Goal: Task Accomplishment & Management: Complete application form

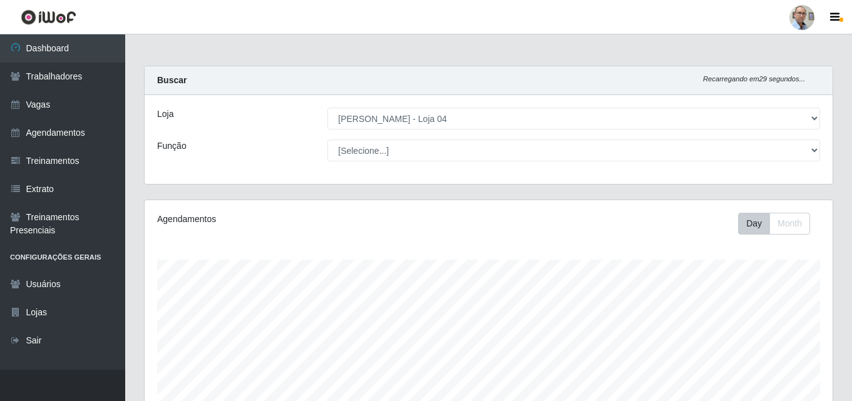
select select "251"
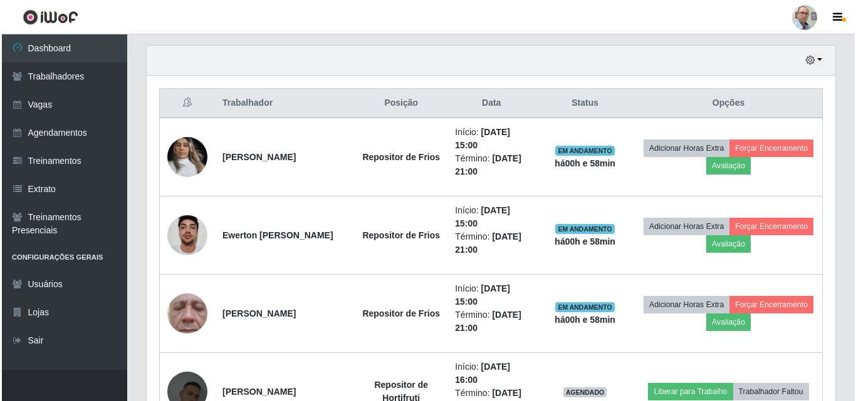
scroll to position [438, 0]
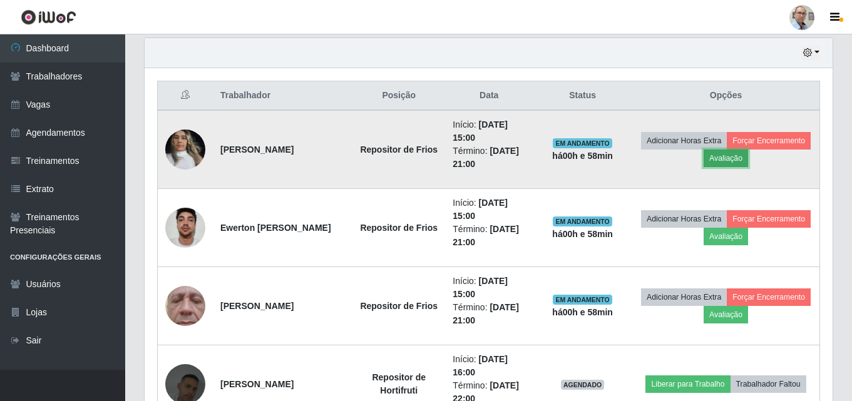
click at [748, 157] on button "Avaliação" at bounding box center [726, 159] width 44 height 18
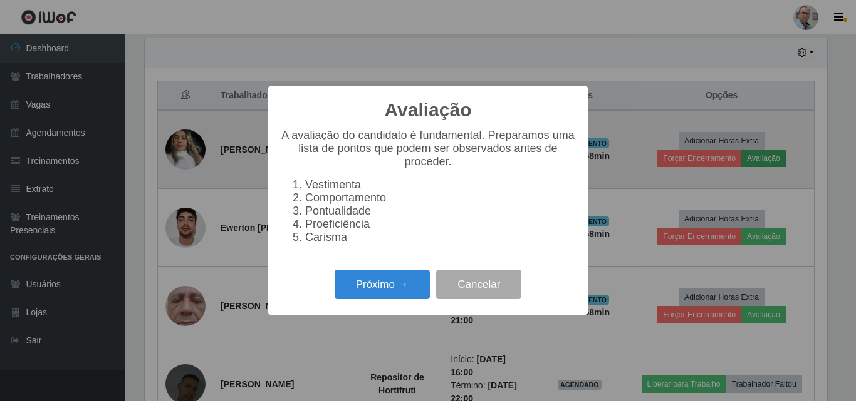
scroll to position [260, 682]
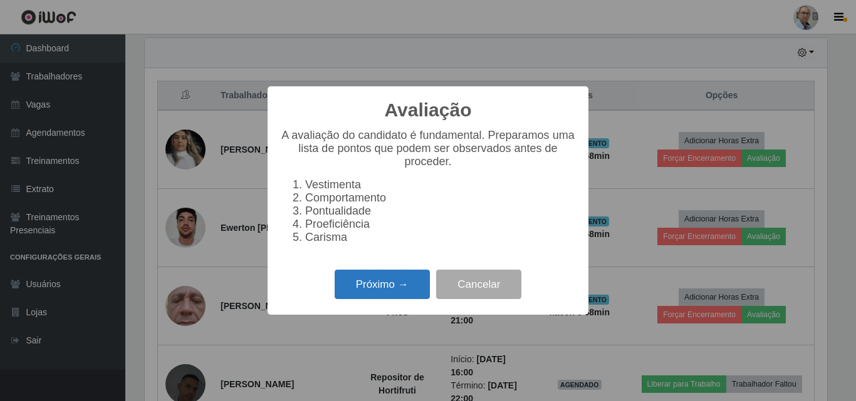
click at [373, 294] on button "Próximo →" at bounding box center [381, 284] width 95 height 29
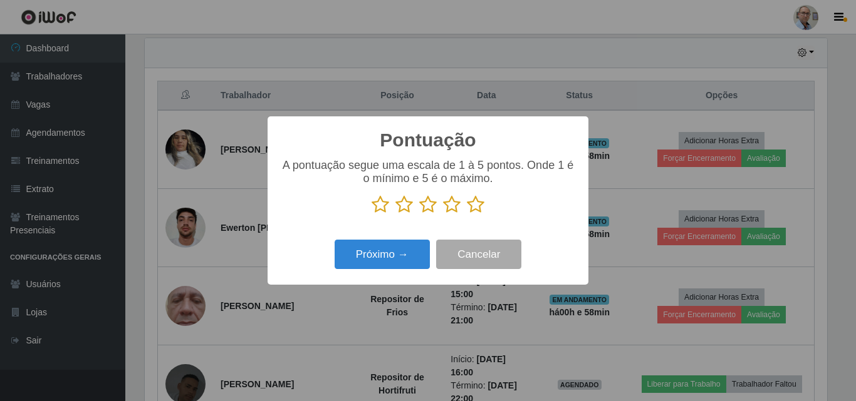
click at [477, 205] on icon at bounding box center [476, 204] width 18 height 19
click at [467, 214] on input "radio" at bounding box center [467, 214] width 0 height 0
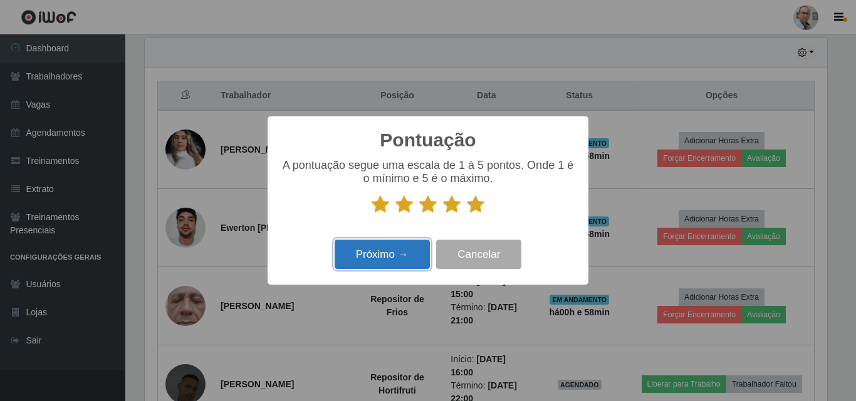
click at [387, 256] on button "Próximo →" at bounding box center [381, 254] width 95 height 29
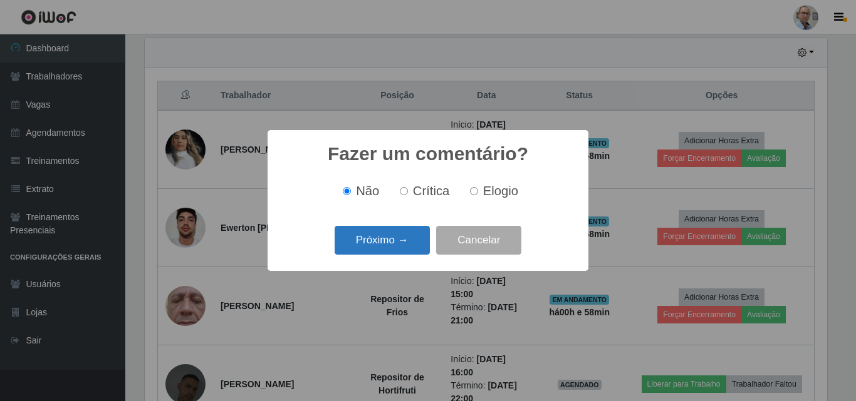
click at [390, 235] on button "Próximo →" at bounding box center [381, 240] width 95 height 29
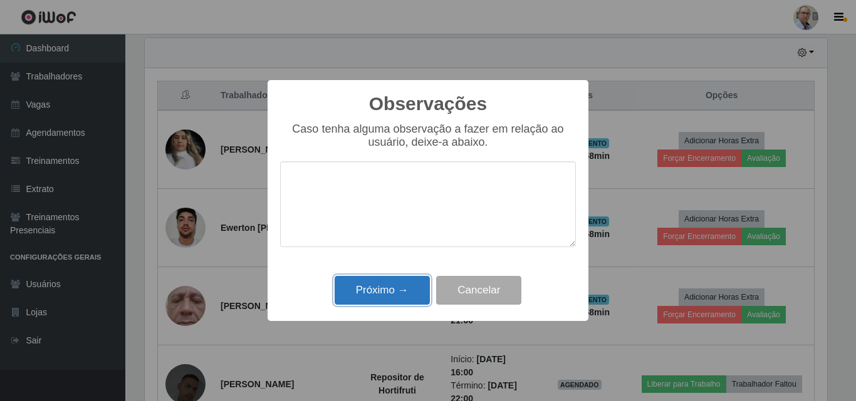
click at [370, 292] on button "Próximo →" at bounding box center [381, 290] width 95 height 29
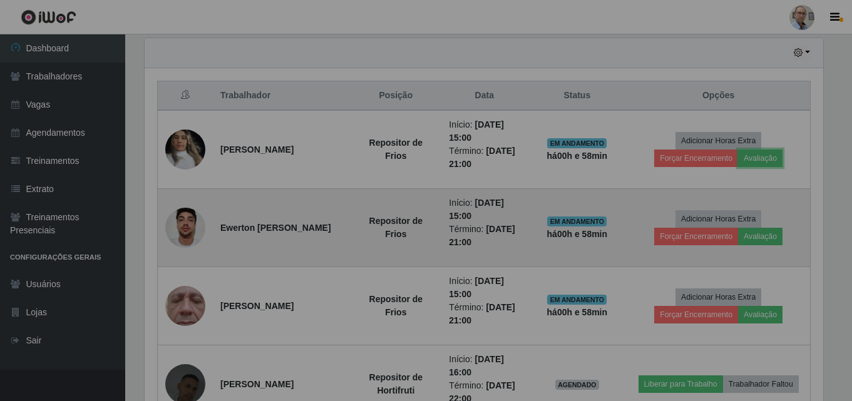
scroll to position [260, 688]
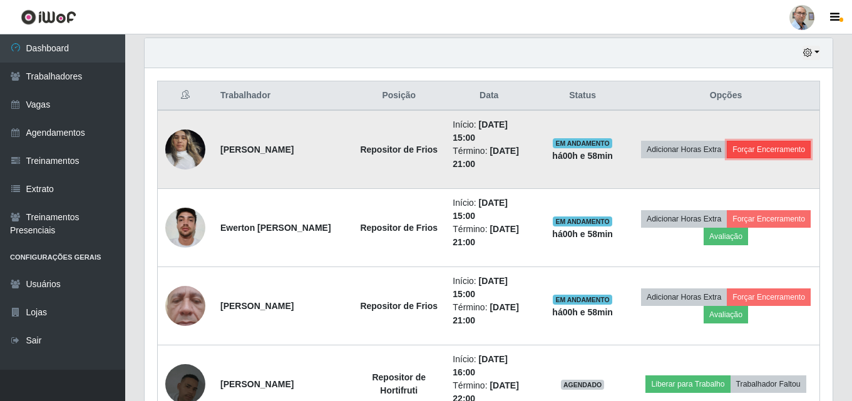
click at [727, 158] on button "Forçar Encerramento" at bounding box center [769, 150] width 84 height 18
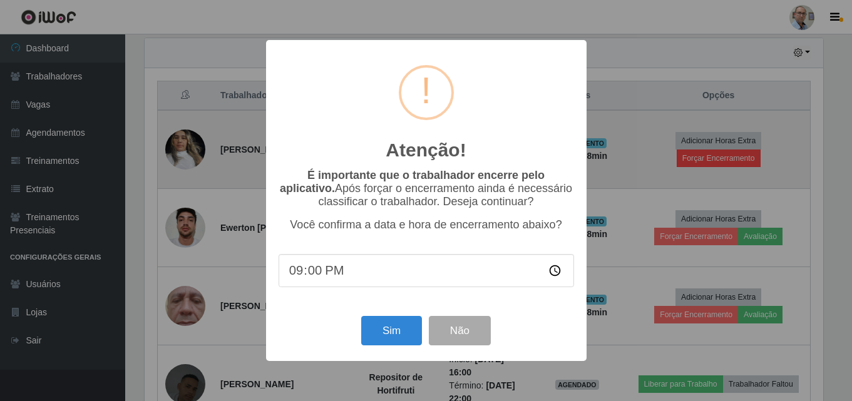
scroll to position [260, 682]
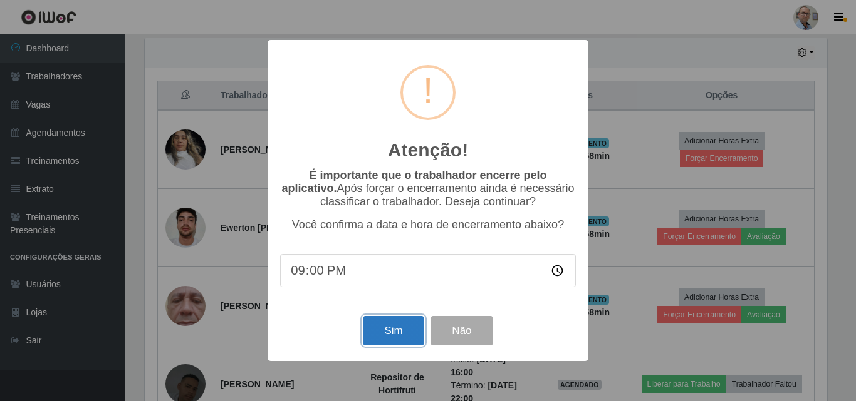
click at [399, 328] on button "Sim" at bounding box center [393, 330] width 61 height 29
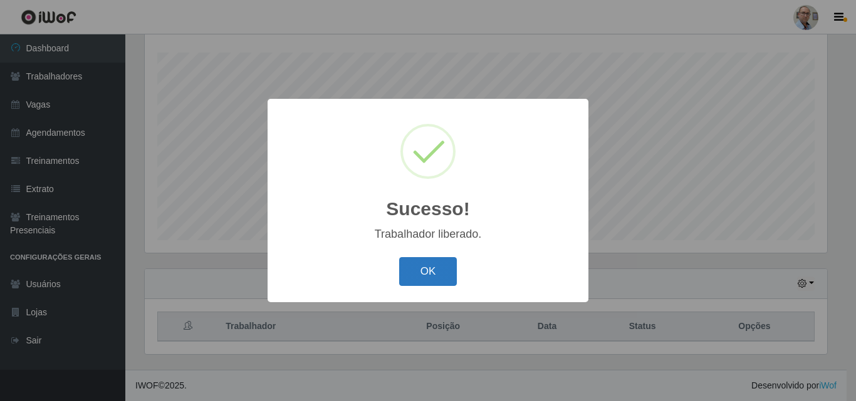
click at [420, 272] on button "OK" at bounding box center [428, 271] width 58 height 29
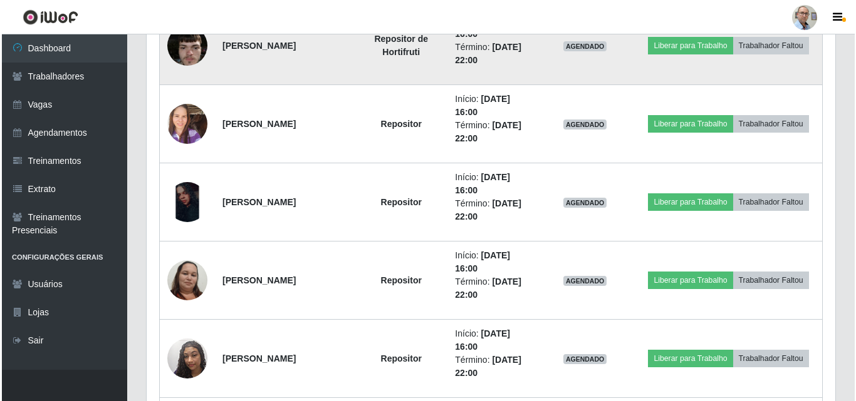
scroll to position [834, 0]
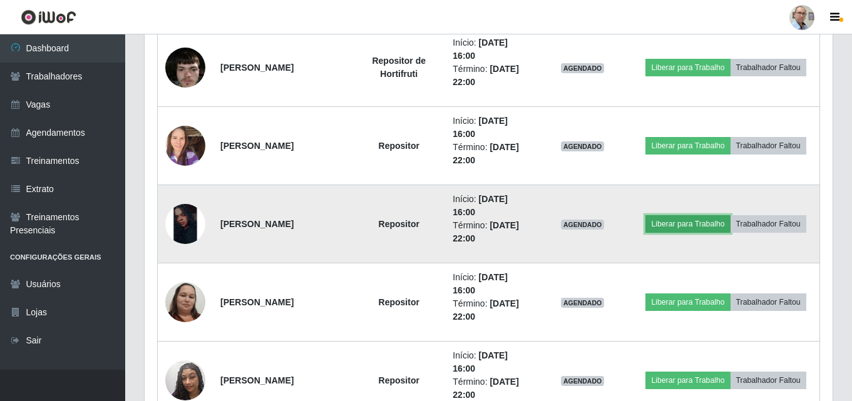
click at [685, 220] on button "Liberar para Trabalho" at bounding box center [688, 224] width 85 height 18
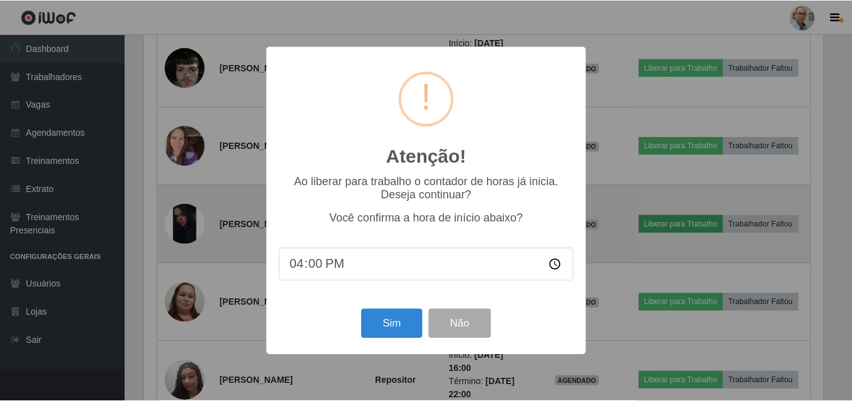
scroll to position [260, 682]
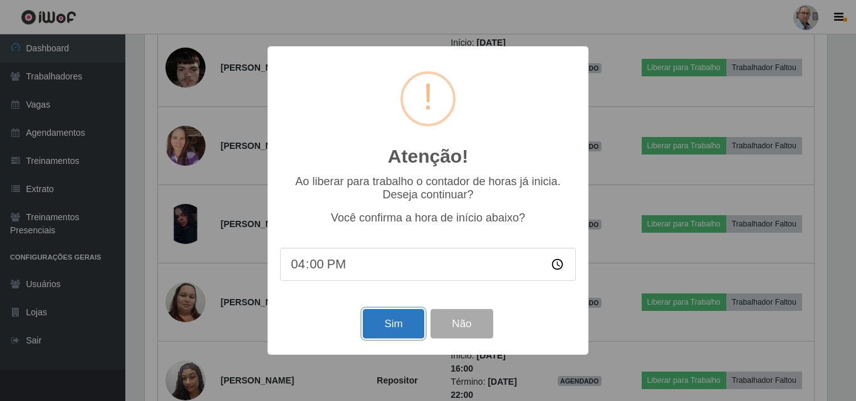
click at [394, 316] on button "Sim" at bounding box center [393, 323] width 61 height 29
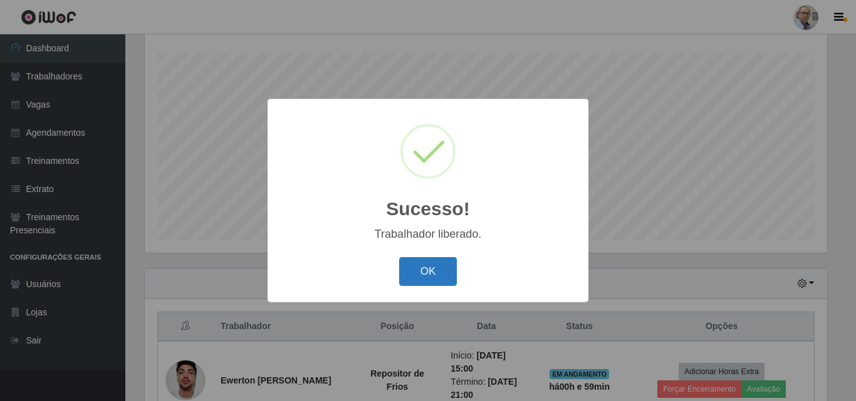
click at [429, 268] on button "OK" at bounding box center [428, 271] width 58 height 29
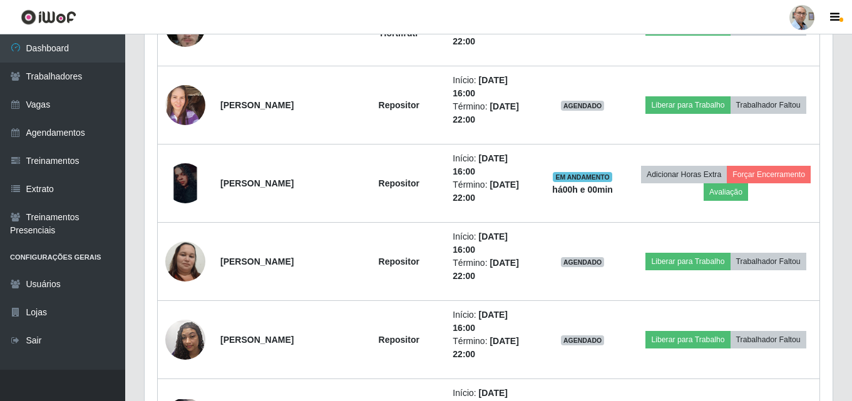
scroll to position [896, 0]
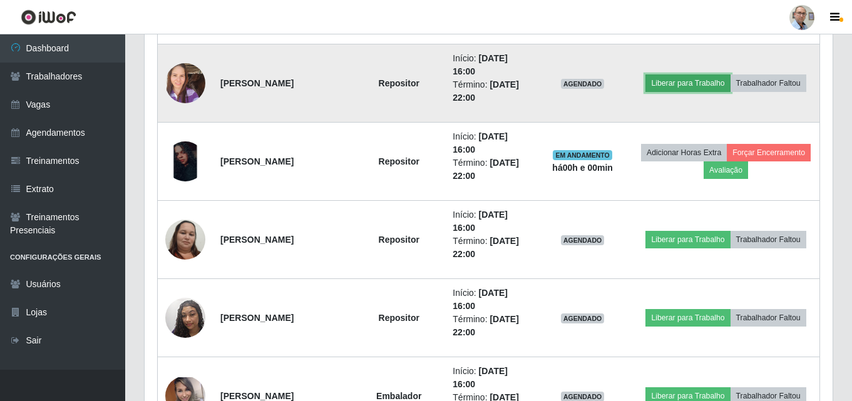
click at [678, 83] on button "Liberar para Trabalho" at bounding box center [688, 84] width 85 height 18
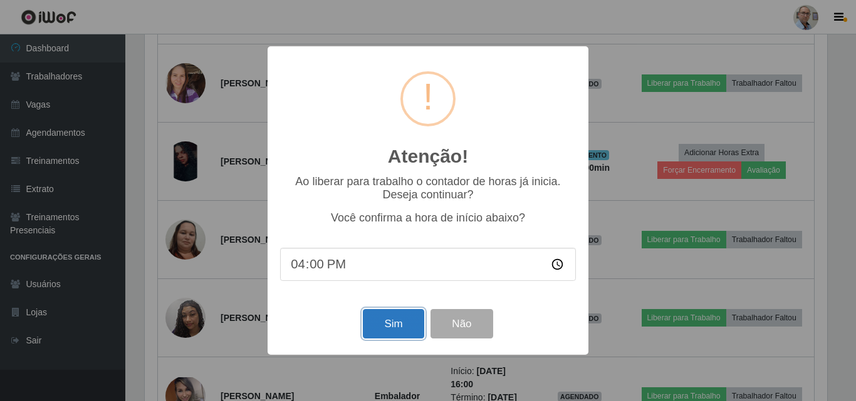
click at [385, 335] on button "Sim" at bounding box center [393, 323] width 61 height 29
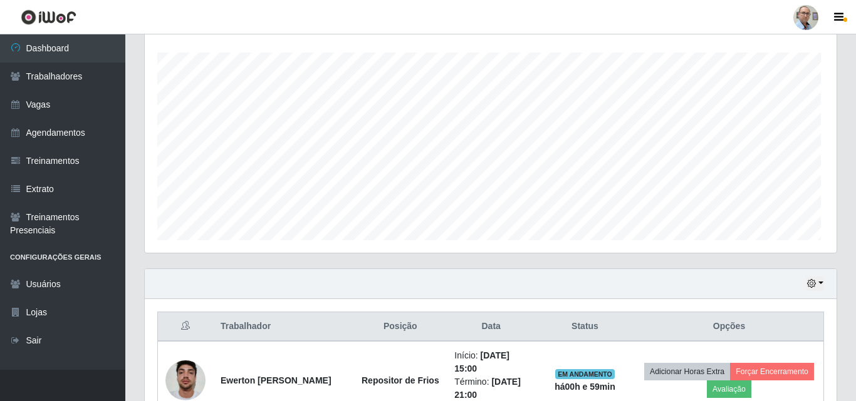
scroll to position [0, 0]
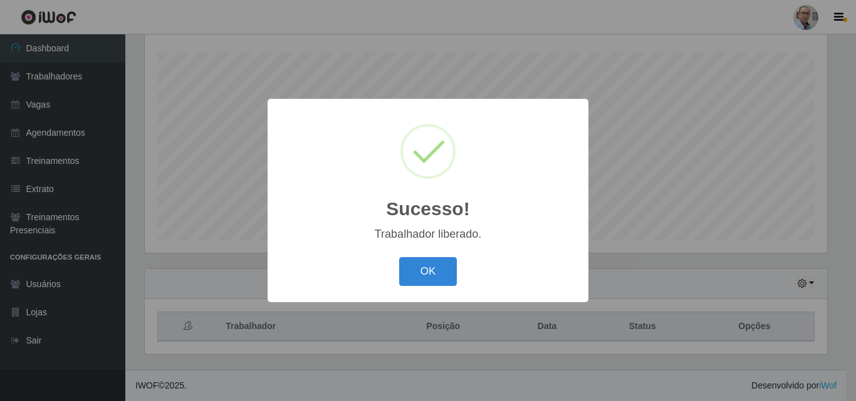
click at [397, 279] on div "OK Cancel" at bounding box center [428, 272] width 296 height 36
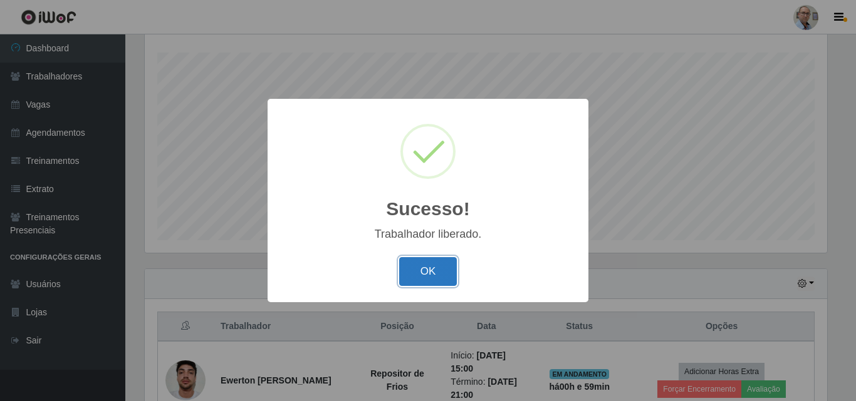
click at [430, 269] on button "OK" at bounding box center [428, 271] width 58 height 29
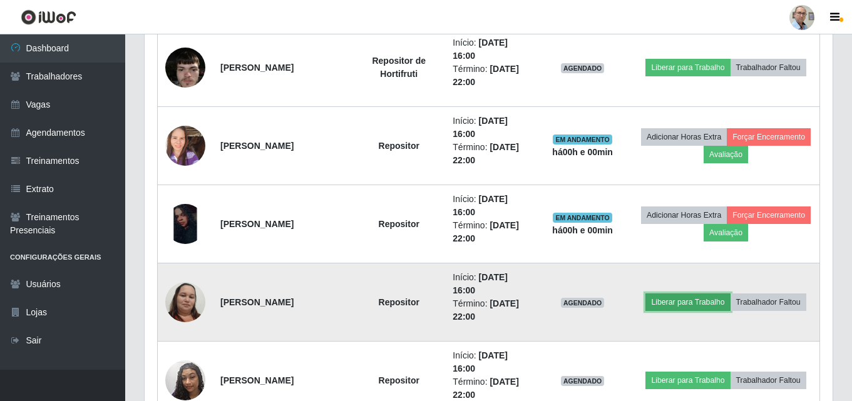
click at [677, 306] on button "Liberar para Trabalho" at bounding box center [688, 303] width 85 height 18
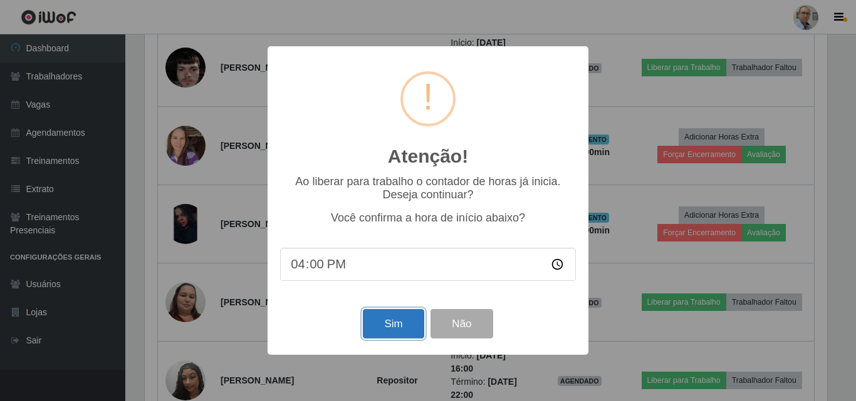
click at [378, 331] on button "Sim" at bounding box center [393, 323] width 61 height 29
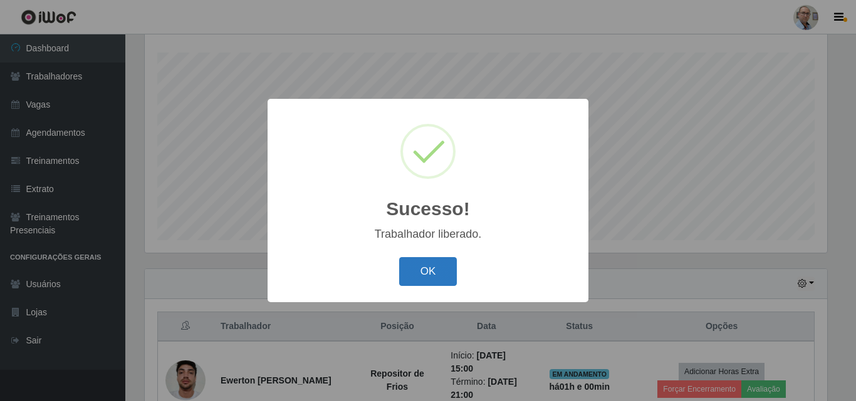
click at [431, 277] on button "OK" at bounding box center [428, 271] width 58 height 29
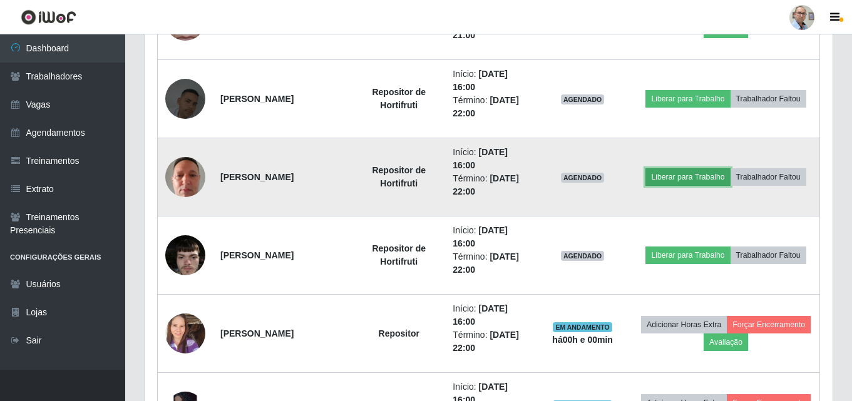
click at [691, 180] on button "Liberar para Trabalho" at bounding box center [688, 177] width 85 height 18
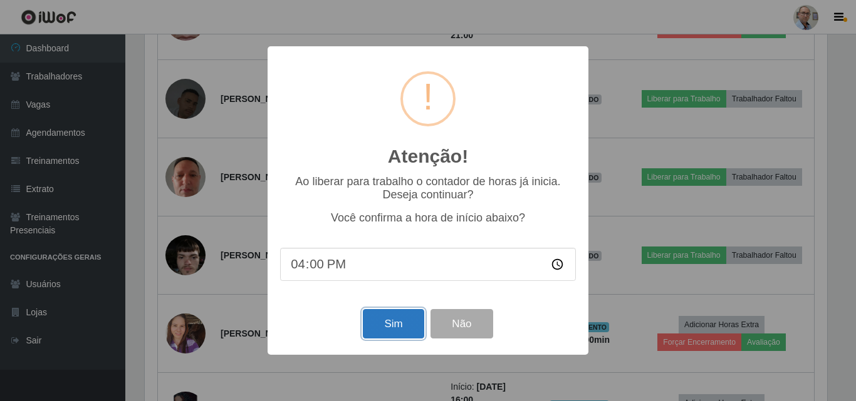
click at [385, 327] on button "Sim" at bounding box center [393, 323] width 61 height 29
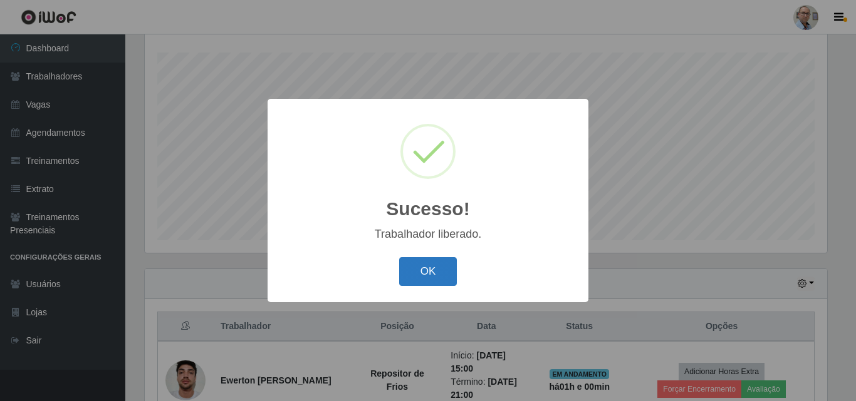
click at [421, 269] on button "OK" at bounding box center [428, 271] width 58 height 29
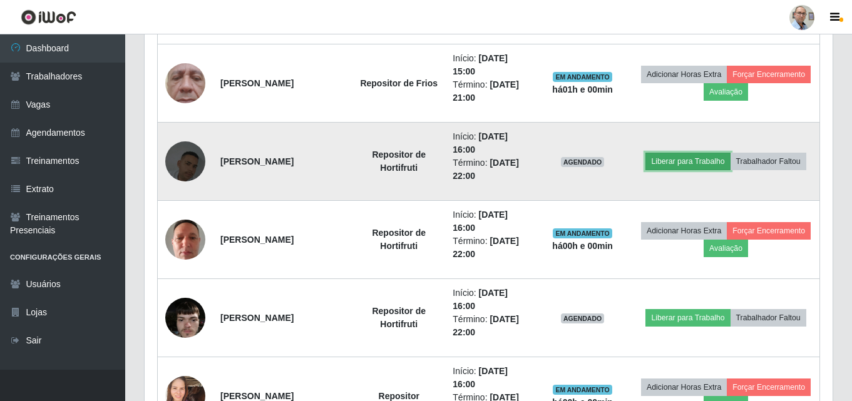
click at [683, 163] on button "Liberar para Trabalho" at bounding box center [688, 162] width 85 height 18
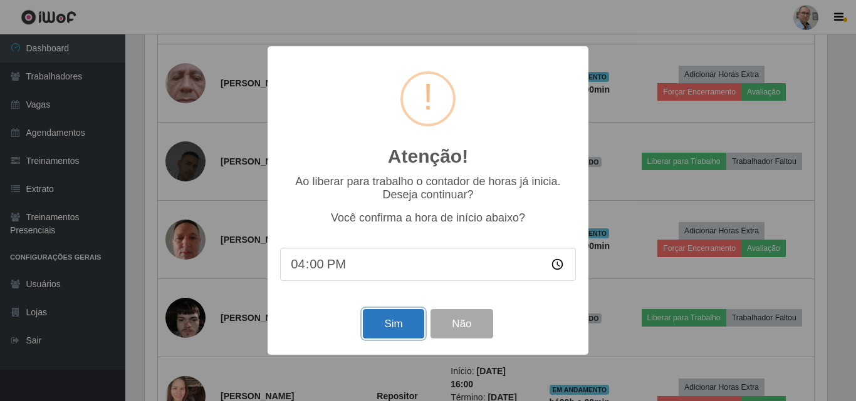
click at [387, 328] on button "Sim" at bounding box center [393, 323] width 61 height 29
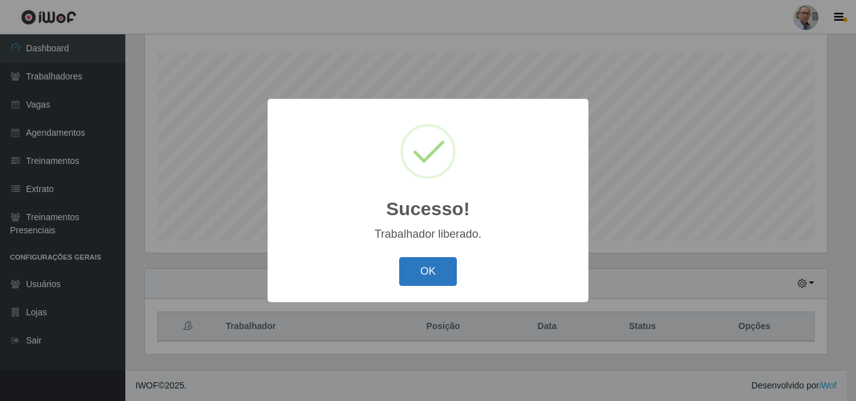
click at [405, 267] on button "OK" at bounding box center [428, 271] width 58 height 29
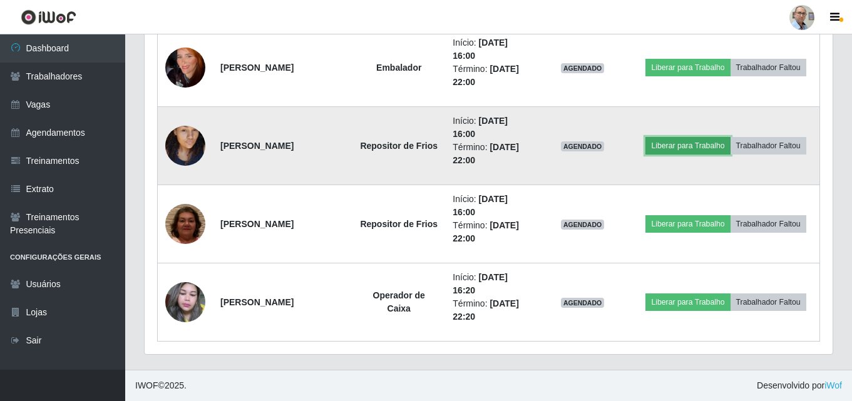
click at [696, 142] on button "Liberar para Trabalho" at bounding box center [688, 146] width 85 height 18
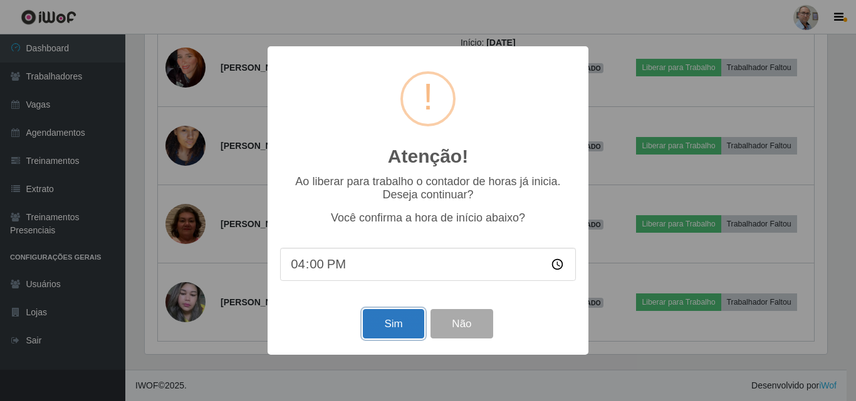
click at [386, 324] on button "Sim" at bounding box center [393, 323] width 61 height 29
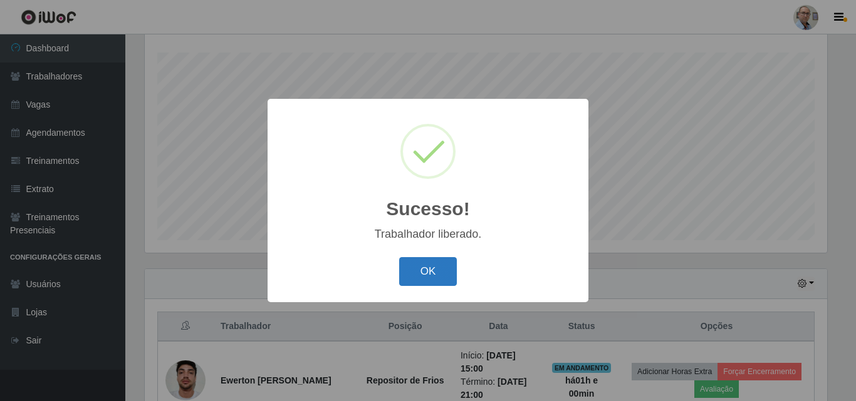
click at [434, 268] on button "OK" at bounding box center [428, 271] width 58 height 29
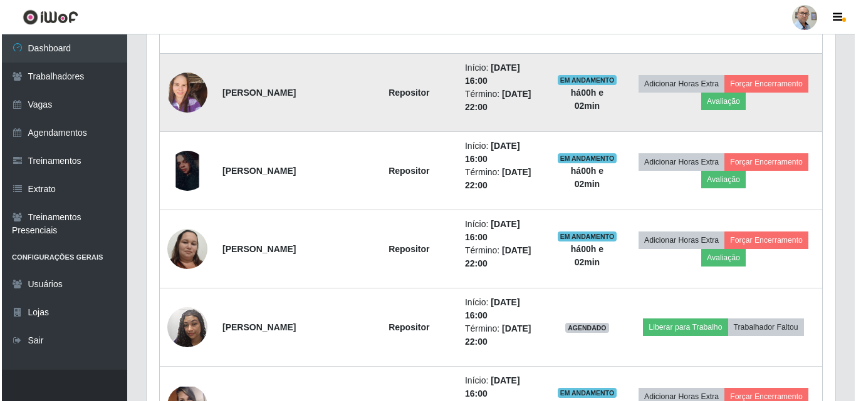
scroll to position [959, 0]
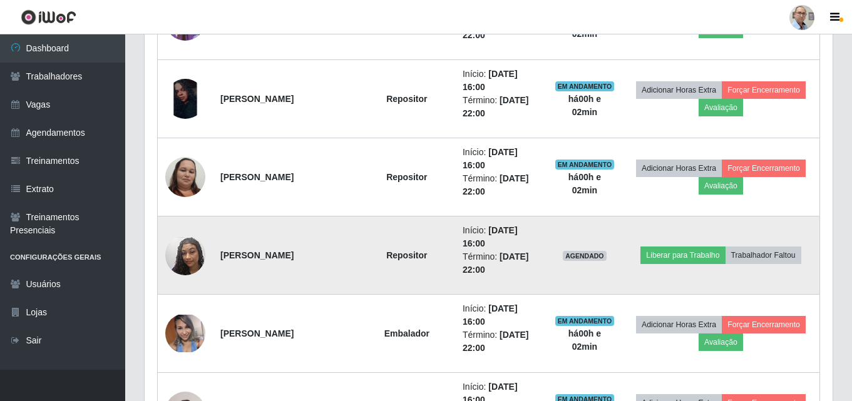
click at [189, 249] on img at bounding box center [185, 255] width 40 height 71
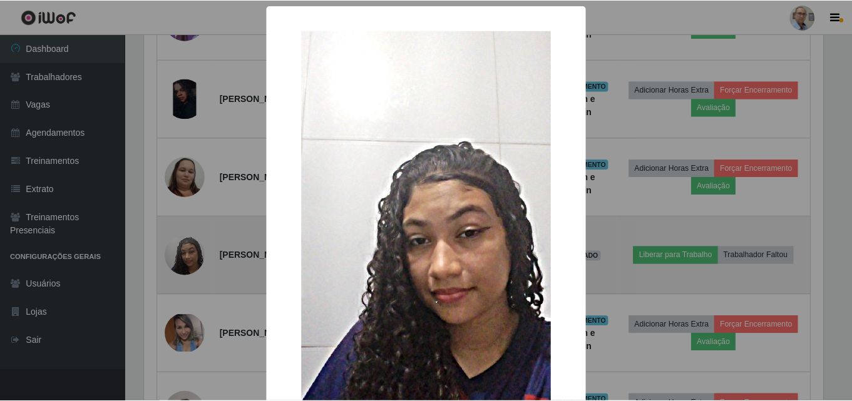
scroll to position [260, 682]
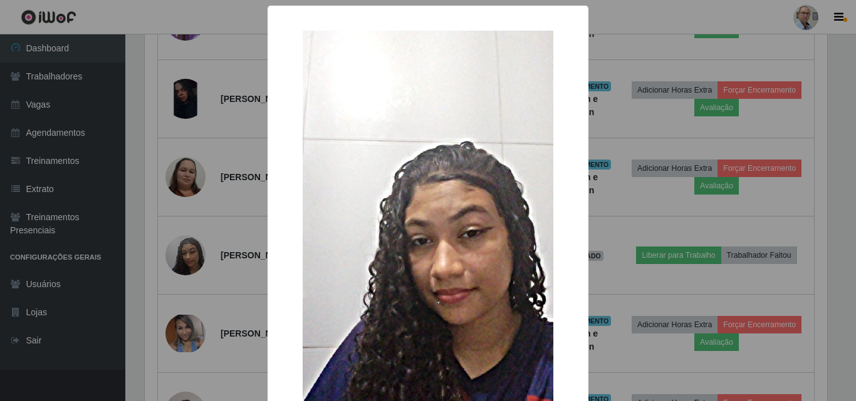
click at [190, 293] on div "× OK Cancel" at bounding box center [428, 200] width 856 height 401
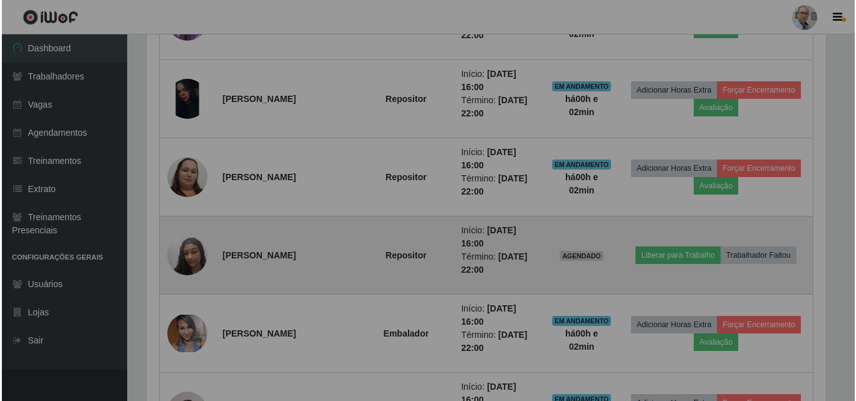
scroll to position [260, 688]
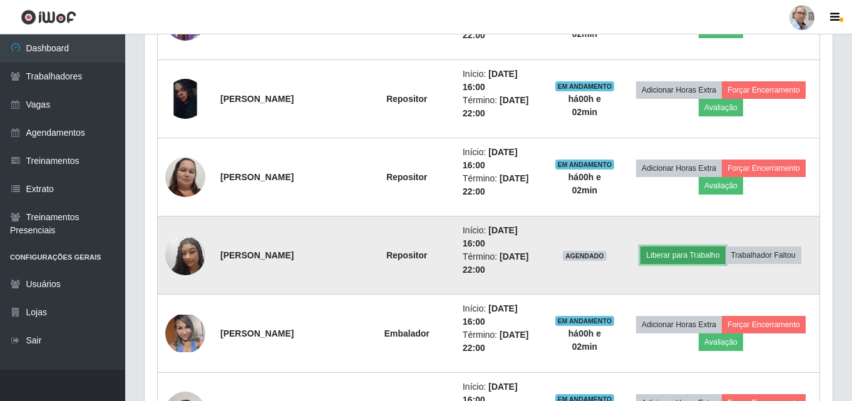
click at [688, 254] on button "Liberar para Trabalho" at bounding box center [683, 256] width 85 height 18
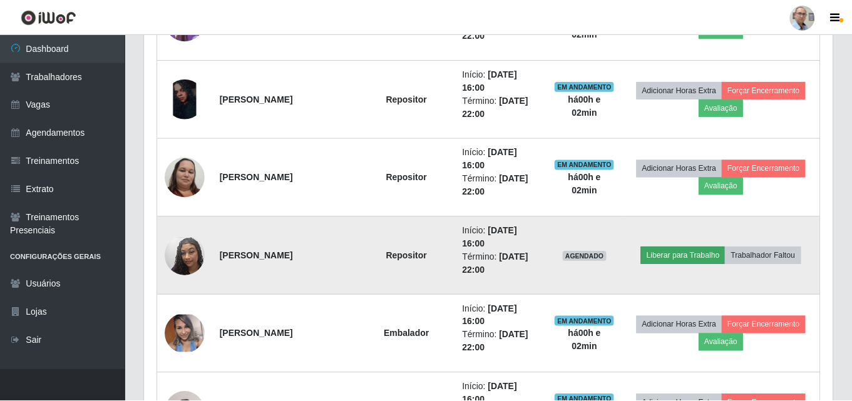
scroll to position [260, 682]
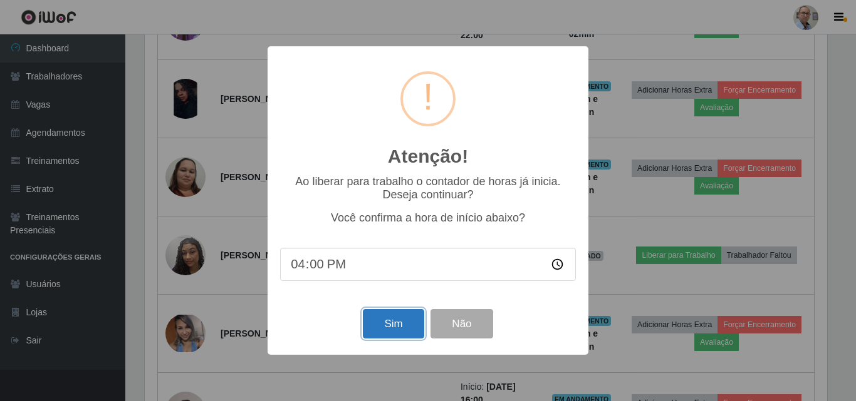
click at [411, 323] on button "Sim" at bounding box center [393, 323] width 61 height 29
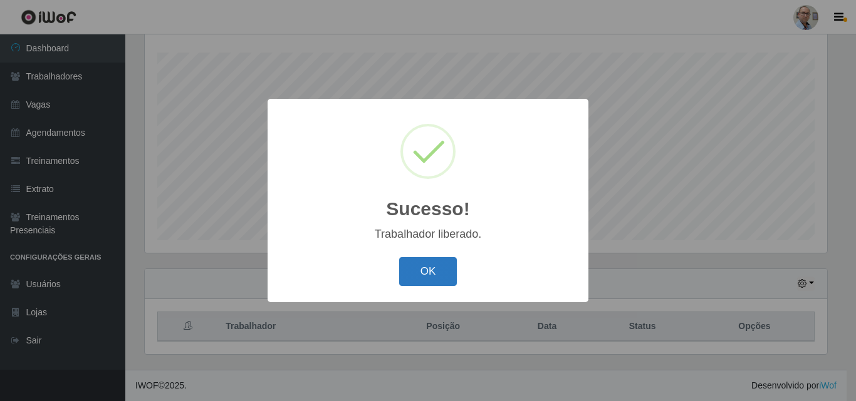
click at [420, 264] on button "OK" at bounding box center [428, 271] width 58 height 29
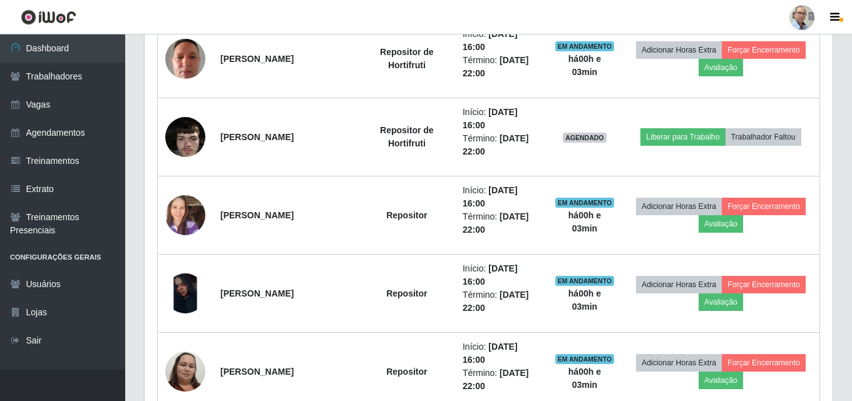
scroll to position [771, 0]
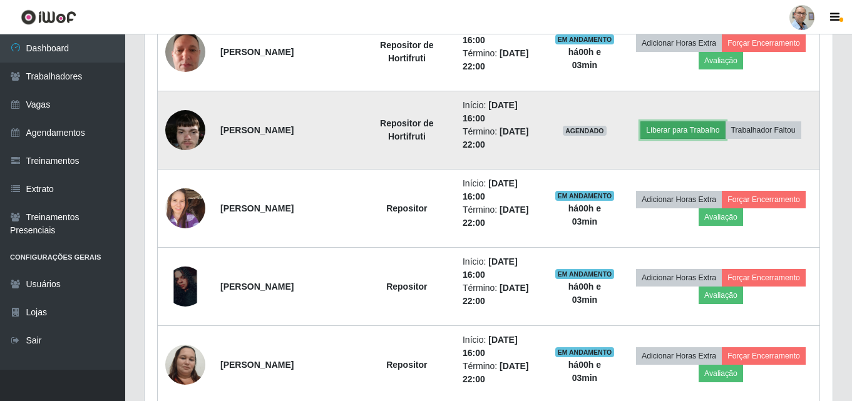
click at [689, 125] on button "Liberar para Trabalho" at bounding box center [683, 131] width 85 height 18
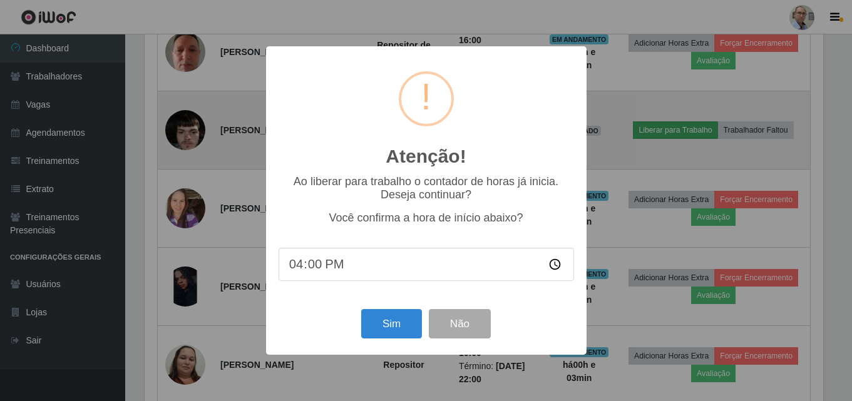
scroll to position [260, 682]
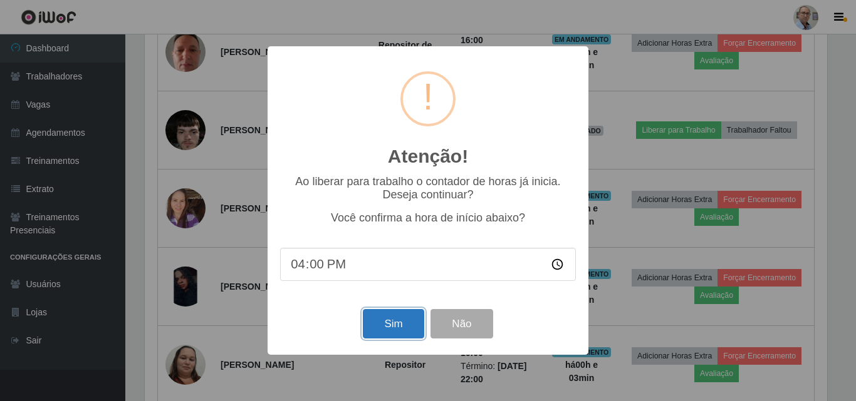
click at [388, 327] on button "Sim" at bounding box center [393, 323] width 61 height 29
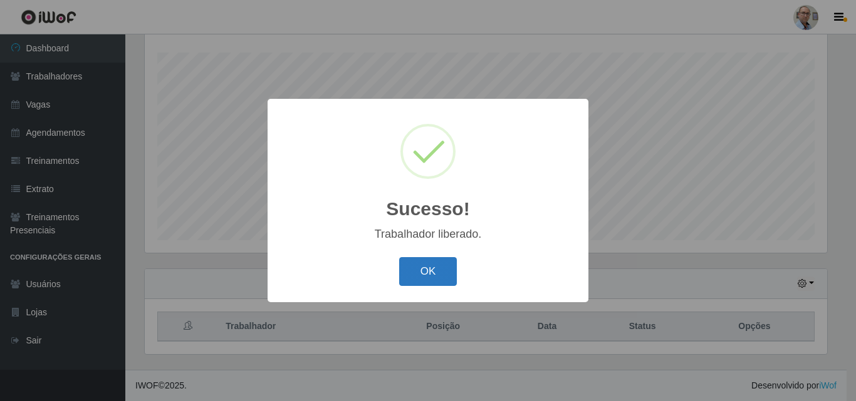
click at [422, 273] on button "OK" at bounding box center [428, 271] width 58 height 29
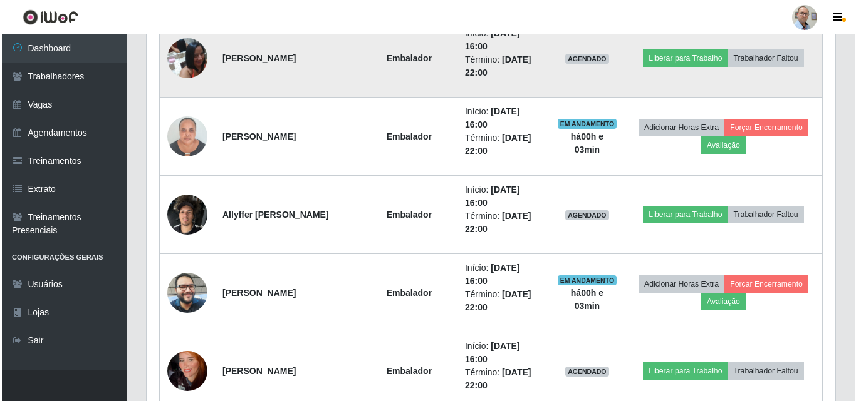
scroll to position [1648, 0]
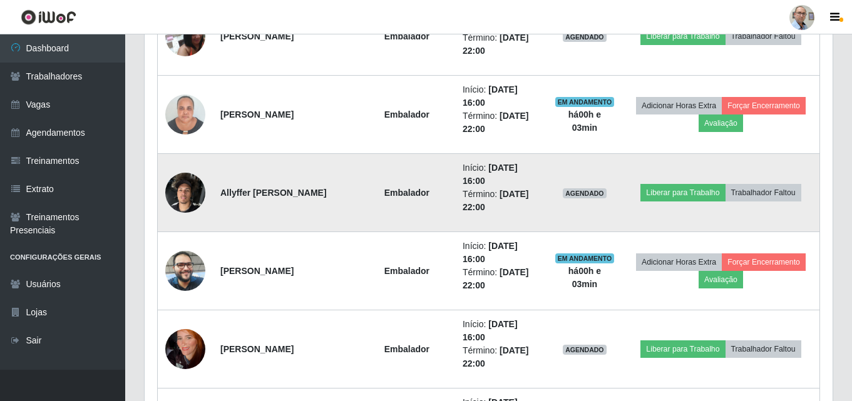
click at [182, 190] on img at bounding box center [185, 192] width 40 height 53
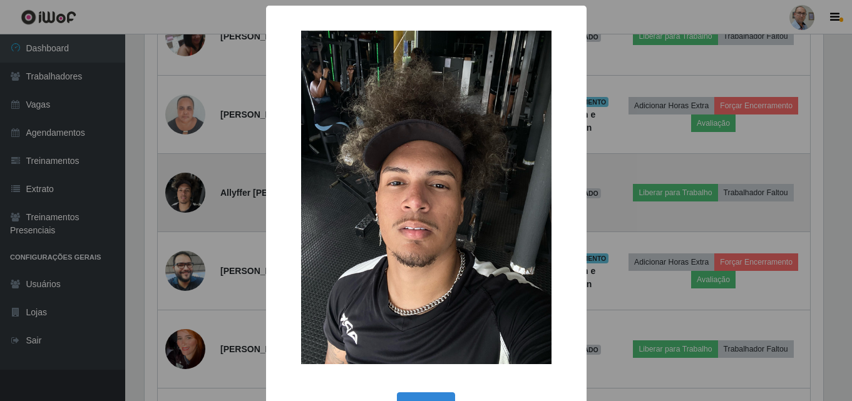
scroll to position [260, 682]
click at [182, 190] on div "× OK Cancel" at bounding box center [428, 200] width 856 height 401
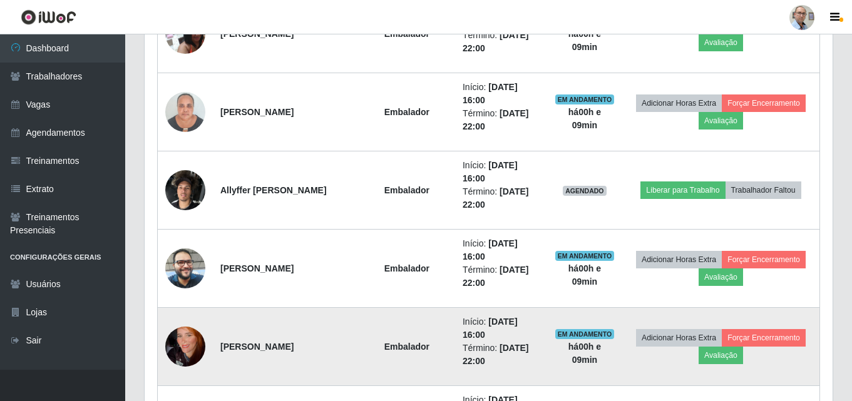
scroll to position [1648, 0]
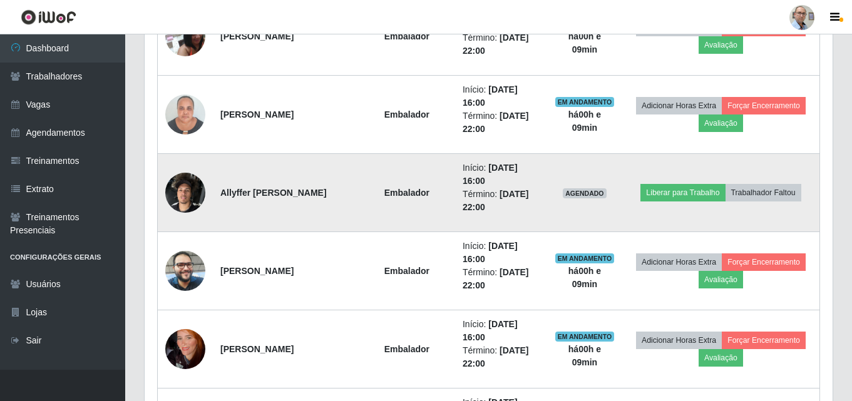
click at [182, 192] on img at bounding box center [185, 192] width 40 height 53
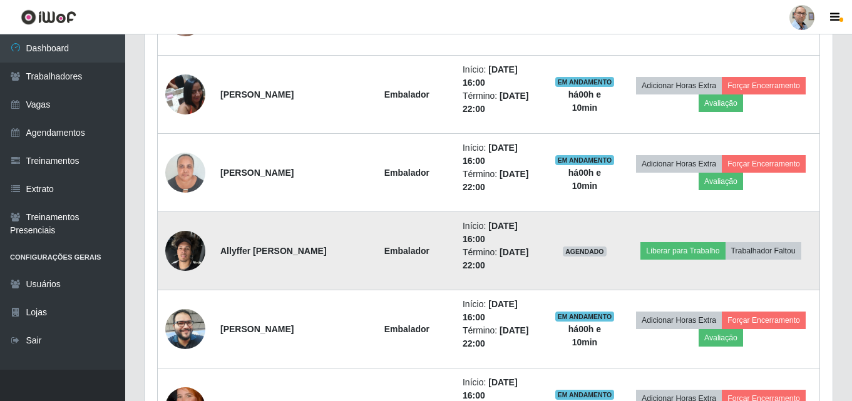
scroll to position [1585, 0]
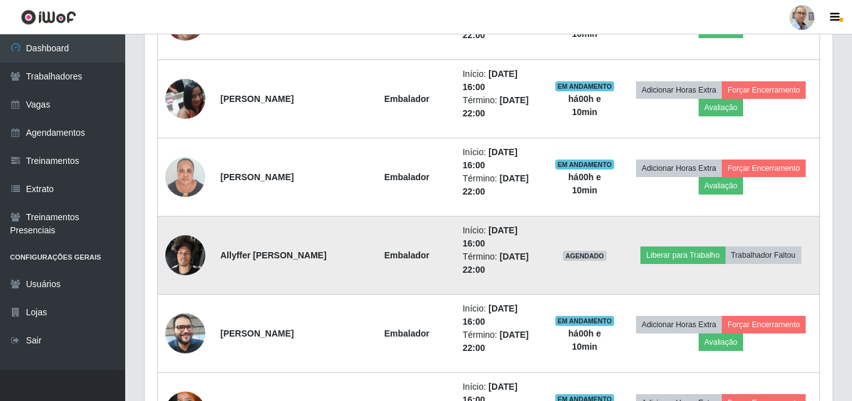
click at [188, 258] on img at bounding box center [185, 255] width 40 height 53
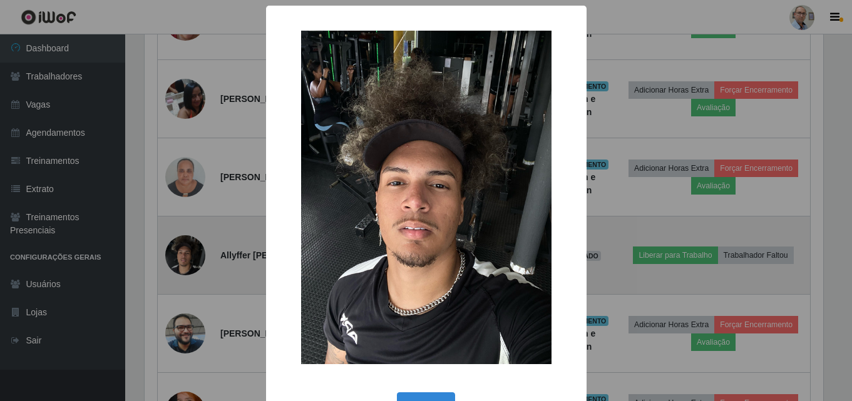
scroll to position [260, 682]
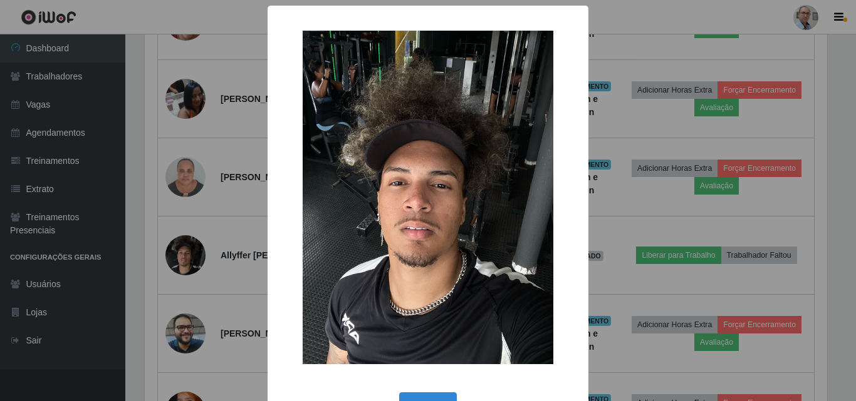
click at [225, 289] on div "× OK Cancel" at bounding box center [428, 200] width 856 height 401
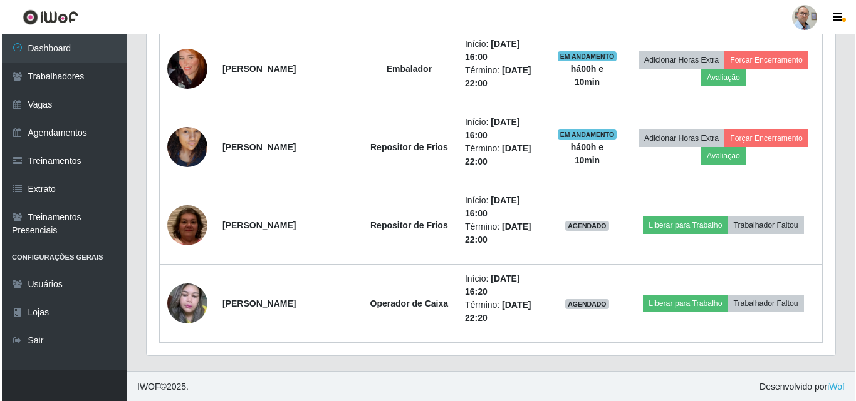
scroll to position [1930, 0]
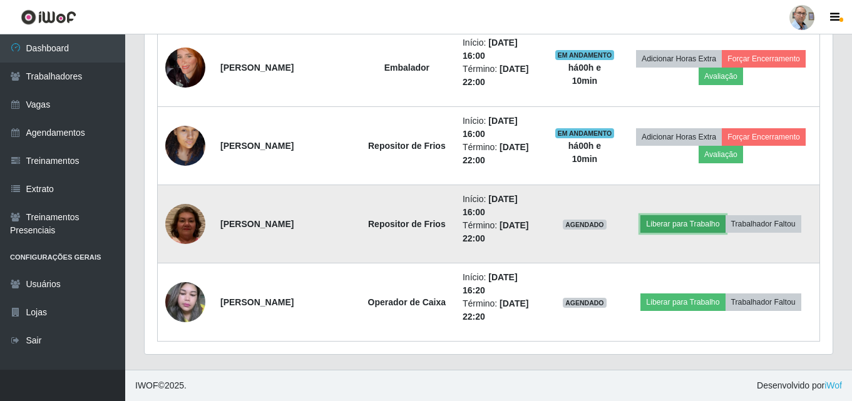
click at [678, 219] on button "Liberar para Trabalho" at bounding box center [683, 224] width 85 height 18
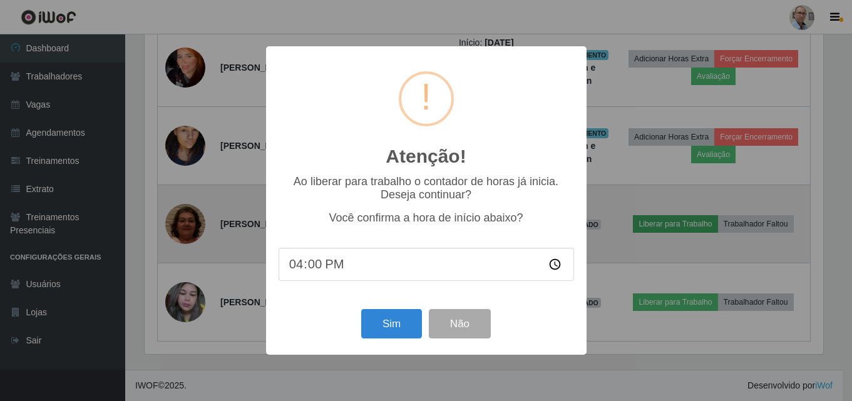
scroll to position [260, 682]
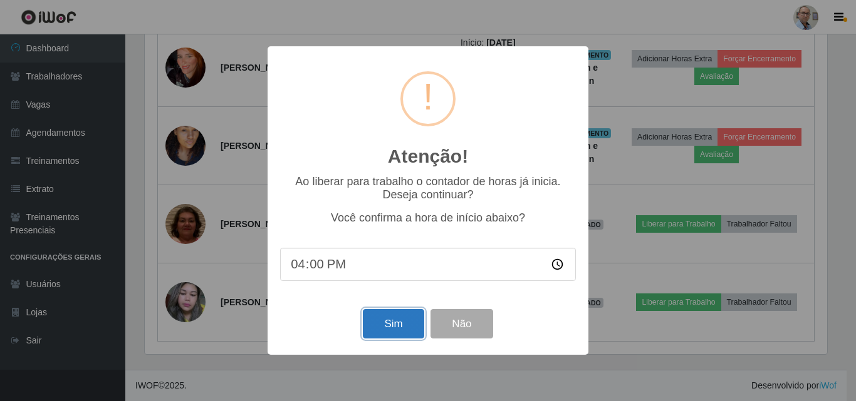
click at [397, 324] on button "Sim" at bounding box center [393, 323] width 61 height 29
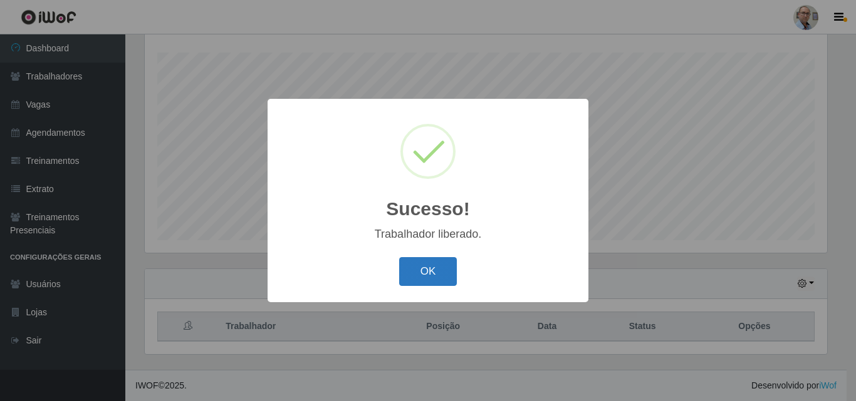
click at [415, 276] on button "OK" at bounding box center [428, 271] width 58 height 29
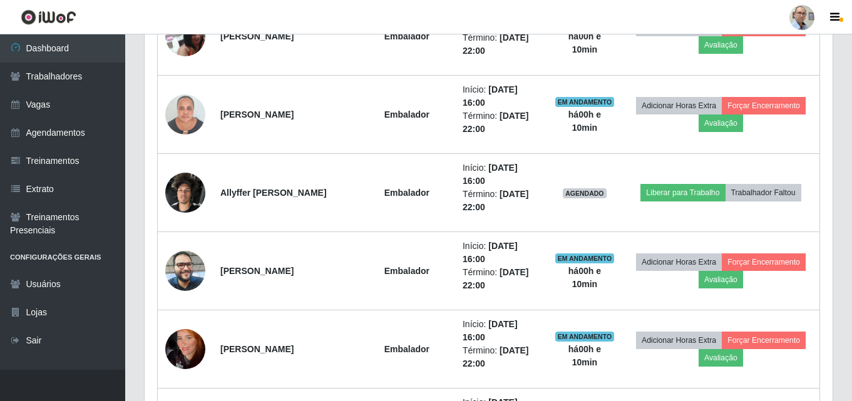
scroll to position [1335, 0]
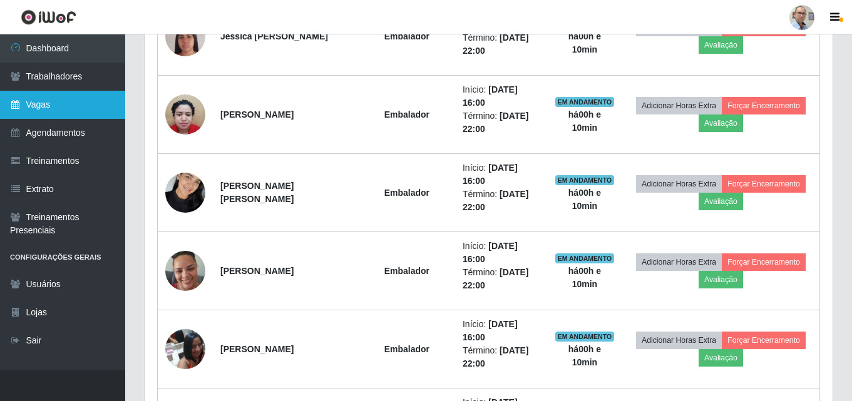
click at [40, 113] on link "Vagas" at bounding box center [62, 105] width 125 height 28
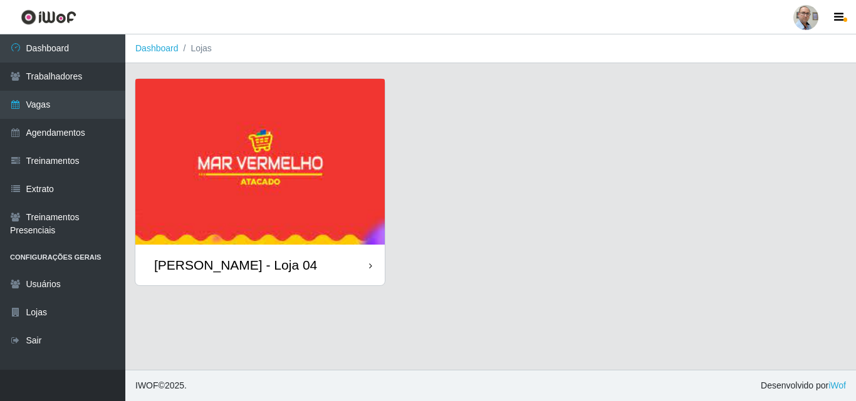
click at [251, 263] on div "[PERSON_NAME] - Loja 04" at bounding box center [235, 265] width 163 height 16
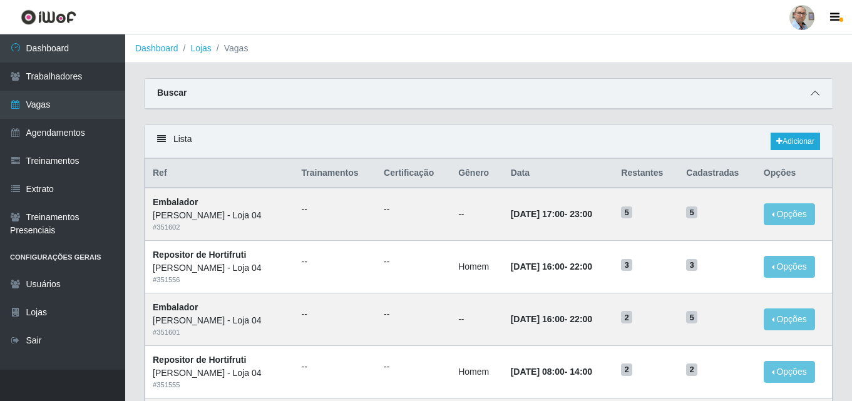
click at [818, 93] on icon at bounding box center [815, 93] width 9 height 9
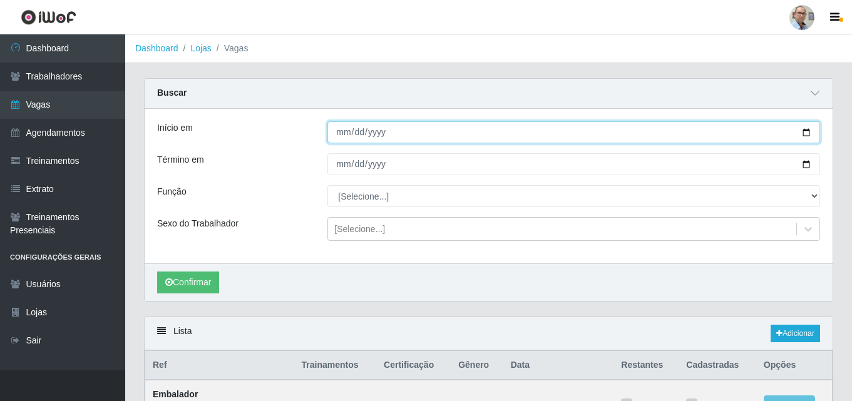
click at [809, 132] on input "Início em" at bounding box center [574, 133] width 493 height 22
type input "[DATE]"
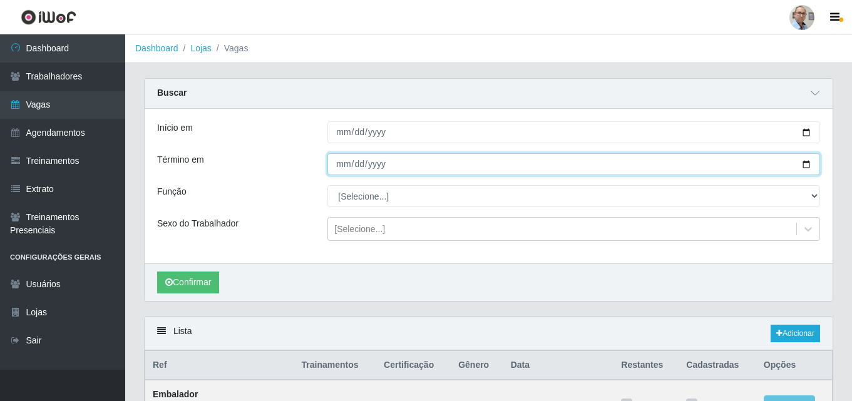
click at [807, 163] on input "Término em" at bounding box center [574, 164] width 493 height 22
click at [812, 164] on input "[DATE]" at bounding box center [574, 164] width 493 height 22
click at [804, 165] on input "[DATE]" at bounding box center [574, 164] width 493 height 22
type input "[DATE]"
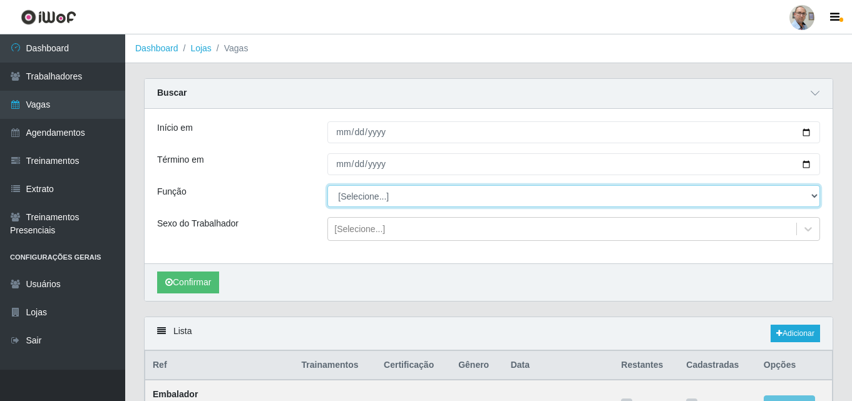
click at [382, 197] on select "[Selecione...] ASG ASG + ASG ++ Auxiliar de Depósito Auxiliar de Depósito + Aux…" at bounding box center [574, 196] width 493 height 22
select select "82"
click at [328, 186] on select "[Selecione...] ASG ASG + ASG ++ Auxiliar de Depósito Auxiliar de Depósito + Aux…" at bounding box center [574, 196] width 493 height 22
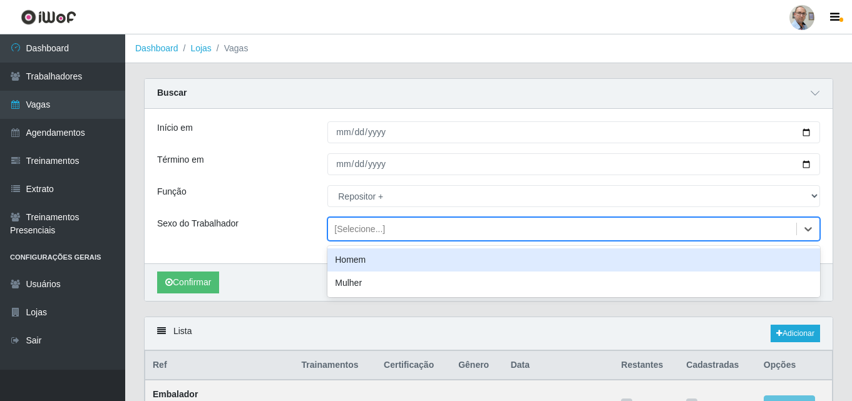
click at [358, 229] on div "[Selecione...]" at bounding box center [359, 229] width 51 height 13
click at [360, 255] on div "Homem" at bounding box center [574, 260] width 493 height 23
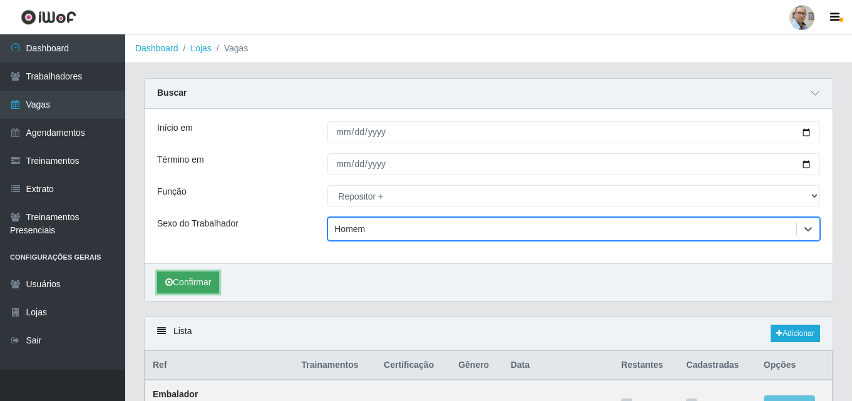
click at [202, 282] on button "Confirmar" at bounding box center [188, 283] width 62 height 22
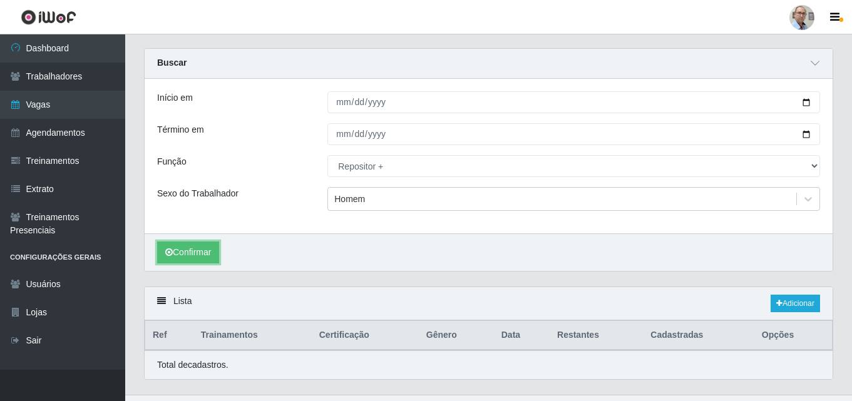
scroll to position [56, 0]
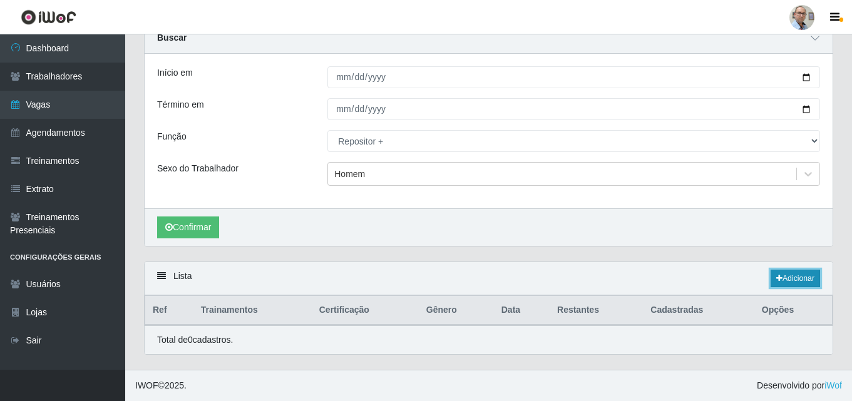
click at [795, 277] on link "Adicionar" at bounding box center [795, 279] width 49 height 18
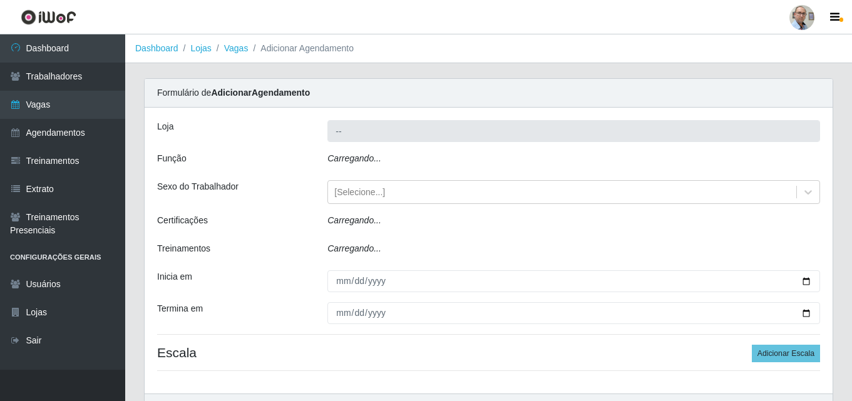
type input "[PERSON_NAME] - Loja 04"
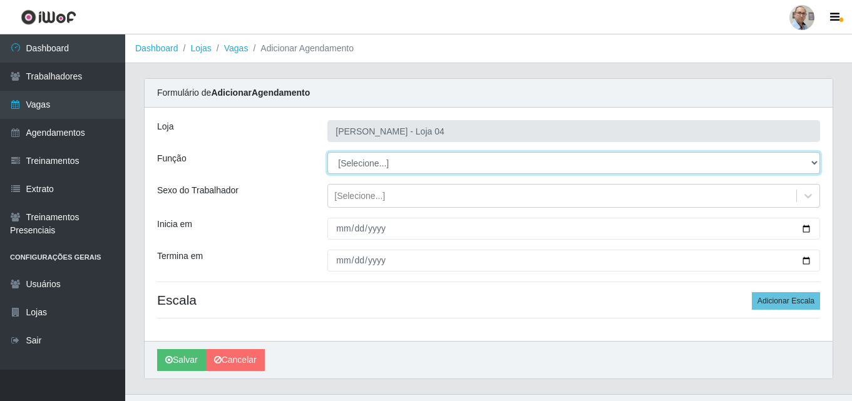
click at [381, 160] on select "[Selecione...] ASG ASG + ASG ++ Auxiliar de Depósito Auxiliar de Depósito + Aux…" at bounding box center [574, 163] width 493 height 22
select select "82"
click at [328, 152] on select "[Selecione...] ASG ASG + ASG ++ Auxiliar de Depósito Auxiliar de Depósito + Aux…" at bounding box center [574, 163] width 493 height 22
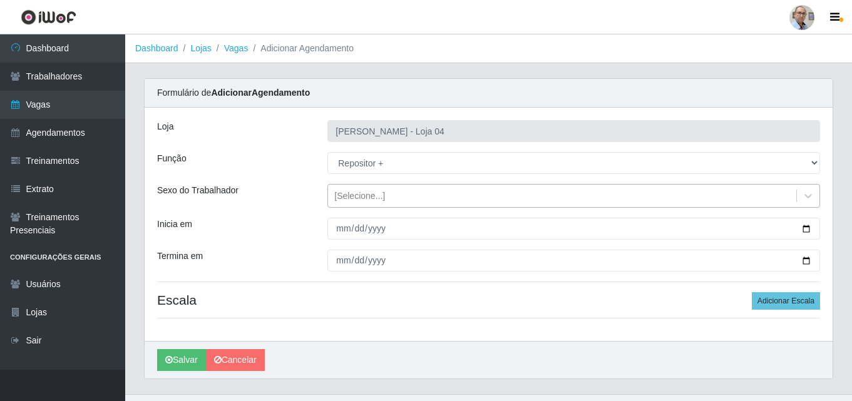
click at [390, 195] on div "[Selecione...]" at bounding box center [562, 196] width 468 height 21
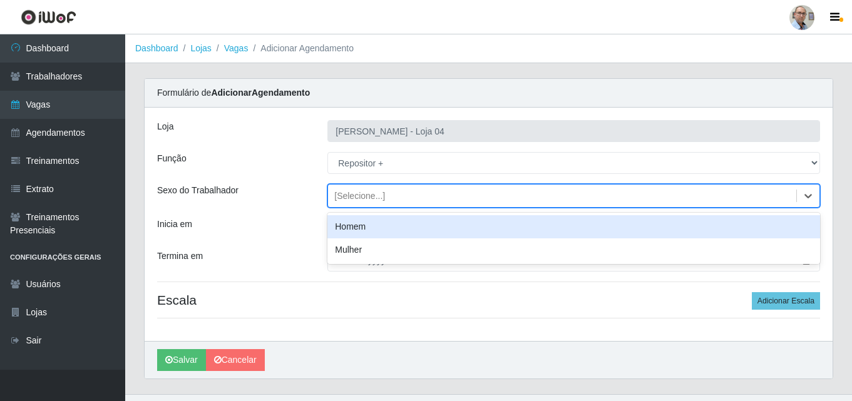
click at [365, 225] on div "Homem" at bounding box center [574, 226] width 493 height 23
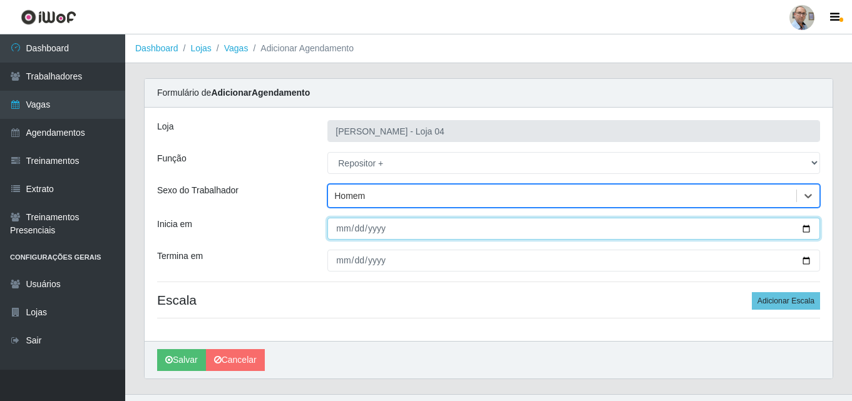
click at [812, 229] on input "Inicia em" at bounding box center [574, 229] width 493 height 22
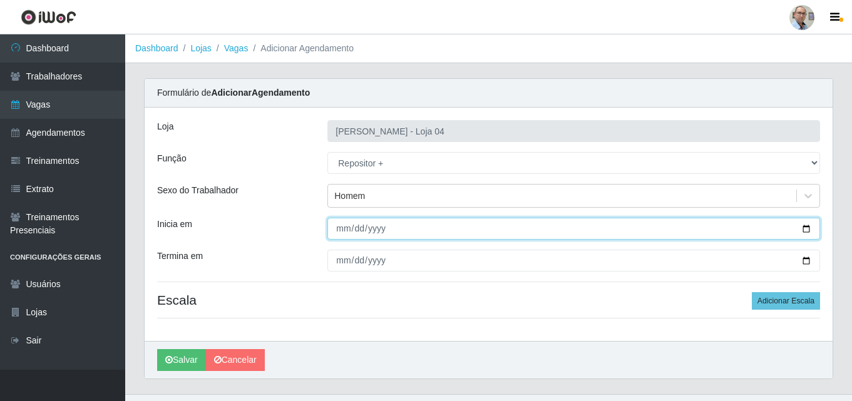
type input "[DATE]"
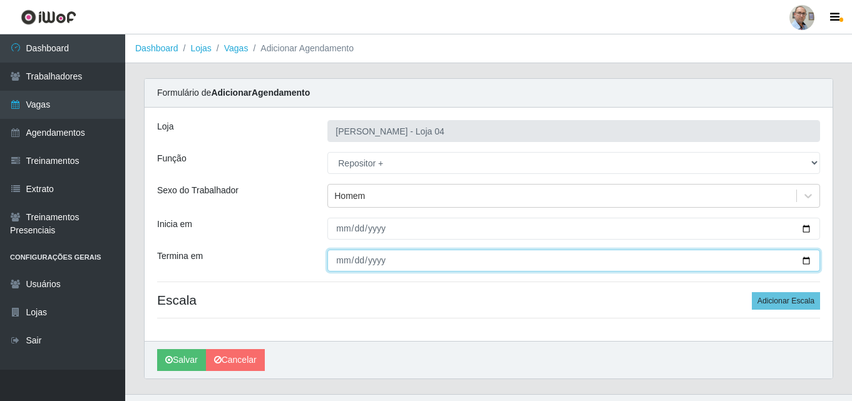
click at [807, 258] on input "Termina em" at bounding box center [574, 261] width 493 height 22
type input "[DATE]"
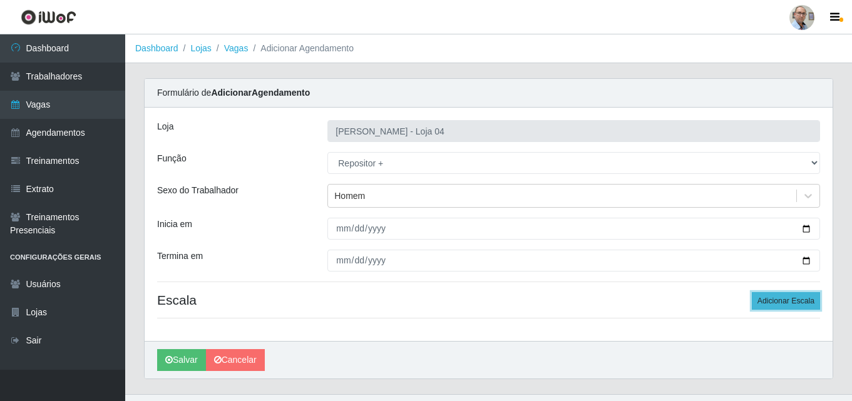
click at [779, 297] on button "Adicionar Escala" at bounding box center [786, 301] width 68 height 18
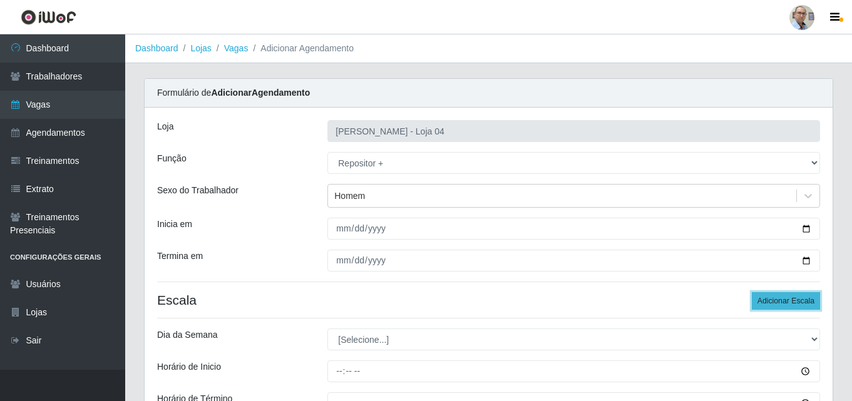
click at [779, 297] on button "Adicionar Escala" at bounding box center [786, 301] width 68 height 18
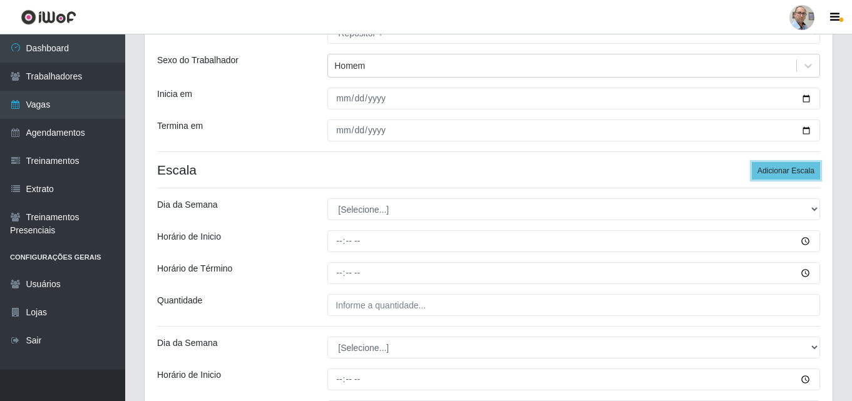
scroll to position [251, 0]
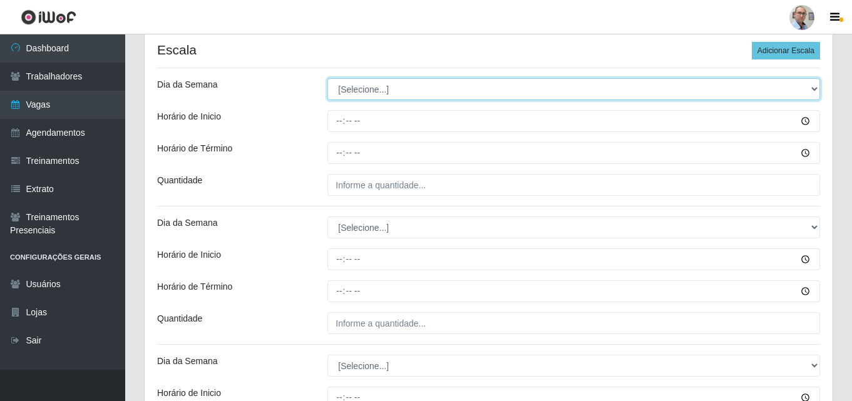
click at [357, 88] on select "[Selecione...] Segunda Terça Quarta Quinta Sexta Sábado Domingo" at bounding box center [574, 89] width 493 height 22
select select "4"
click at [328, 78] on select "[Selecione...] Segunda Terça Quarta Quinta Sexta Sábado Domingo" at bounding box center [574, 89] width 493 height 22
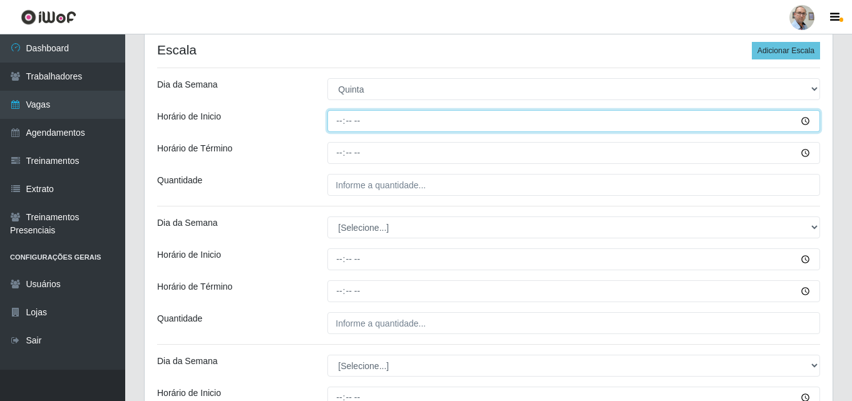
click at [337, 118] on input "Horário de Inicio" at bounding box center [574, 121] width 493 height 22
type input "23:00"
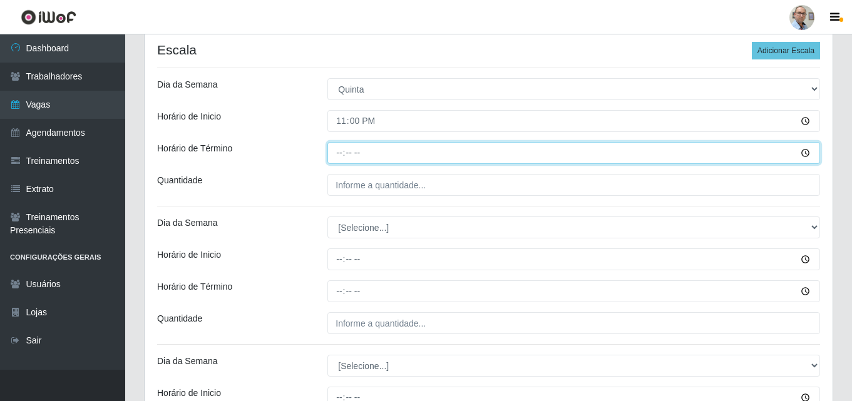
type input "05:00"
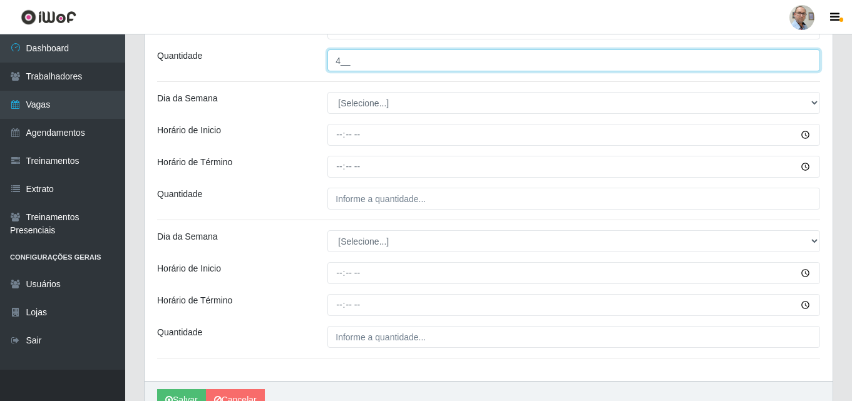
scroll to position [376, 0]
type input "4__"
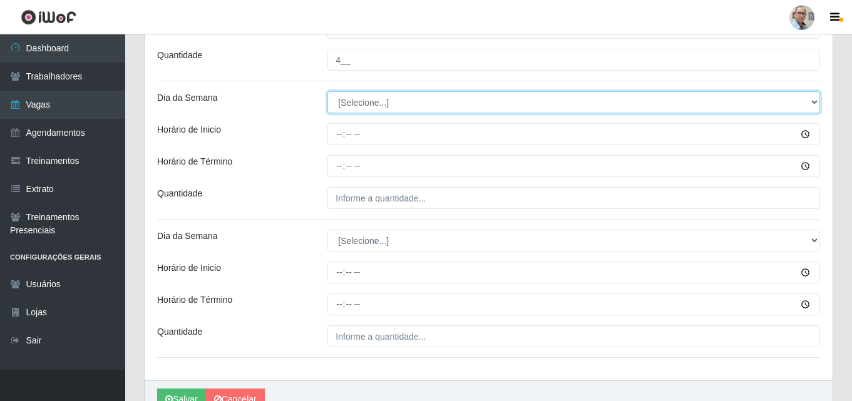
click at [358, 103] on select "[Selecione...] Segunda Terça Quarta Quinta Sexta Sábado Domingo" at bounding box center [574, 102] width 493 height 22
select select "5"
click at [328, 91] on select "[Selecione...] Segunda Terça Quarta Quinta Sexta Sábado Domingo" at bounding box center [574, 102] width 493 height 22
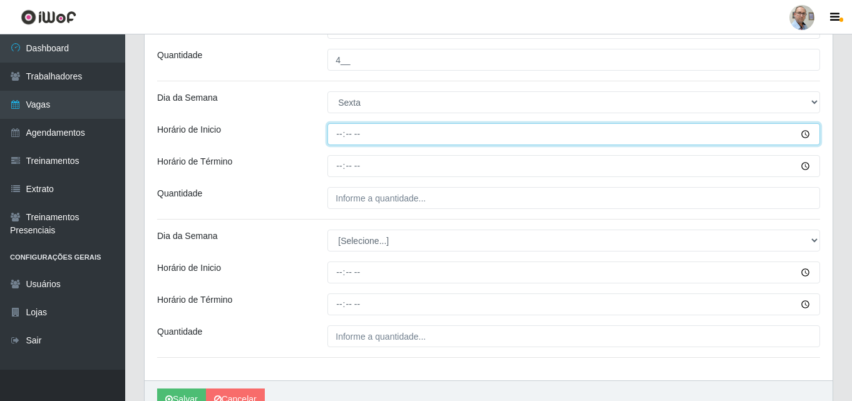
click at [336, 137] on input "Horário de Inicio" at bounding box center [574, 134] width 493 height 22
type input "23:00"
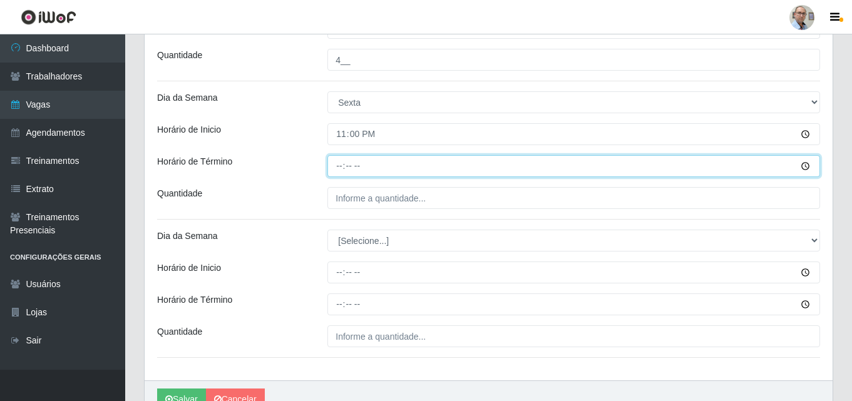
type input "05:00"
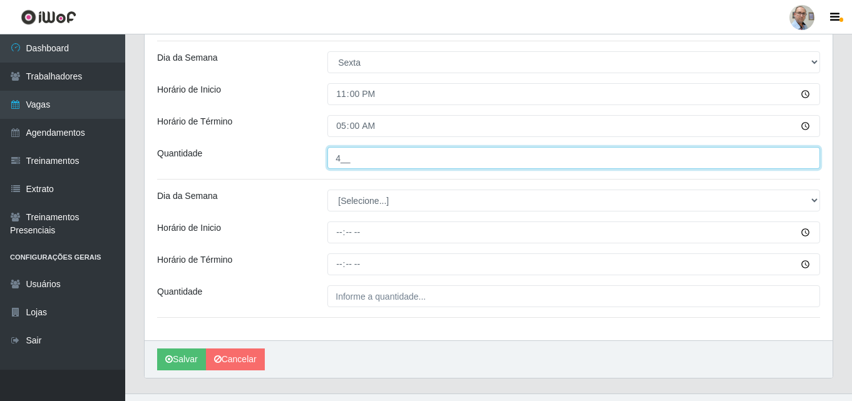
scroll to position [440, 0]
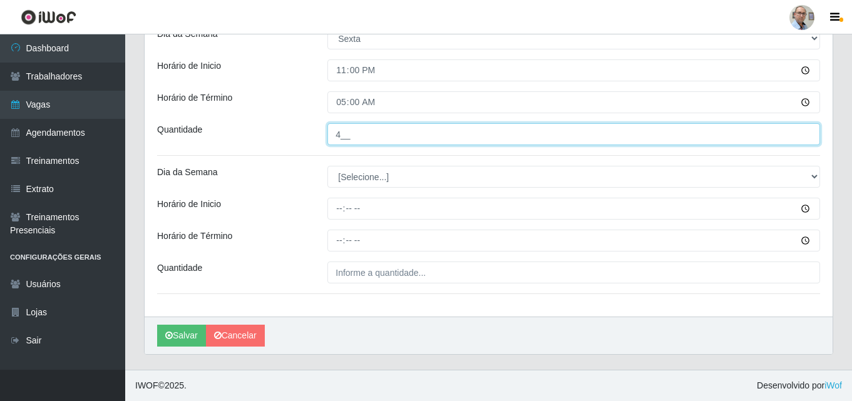
type input "4__"
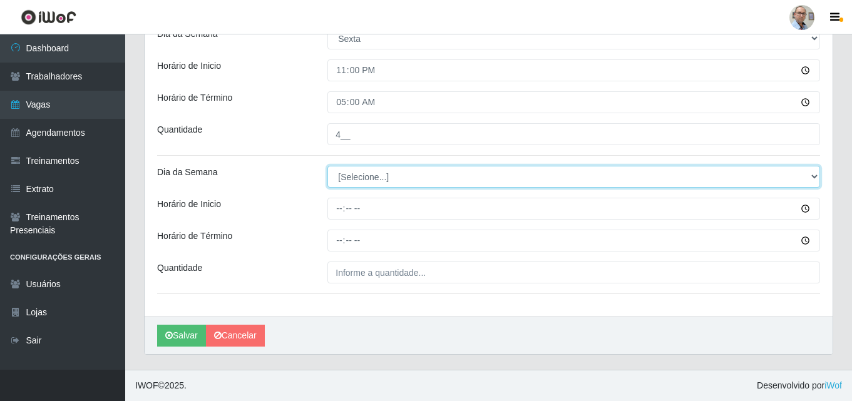
click at [376, 178] on select "[Selecione...] Segunda Terça Quarta Quinta Sexta Sábado Domingo" at bounding box center [574, 177] width 493 height 22
select select "6"
click at [328, 166] on select "[Selecione...] Segunda Terça Quarta Quinta Sexta Sábado Domingo" at bounding box center [574, 177] width 493 height 22
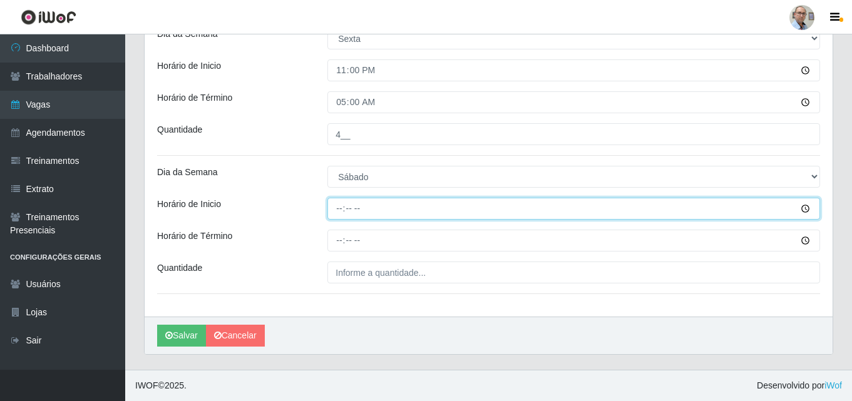
click at [336, 205] on input "Horário de Inicio" at bounding box center [574, 209] width 493 height 22
type input "23:00"
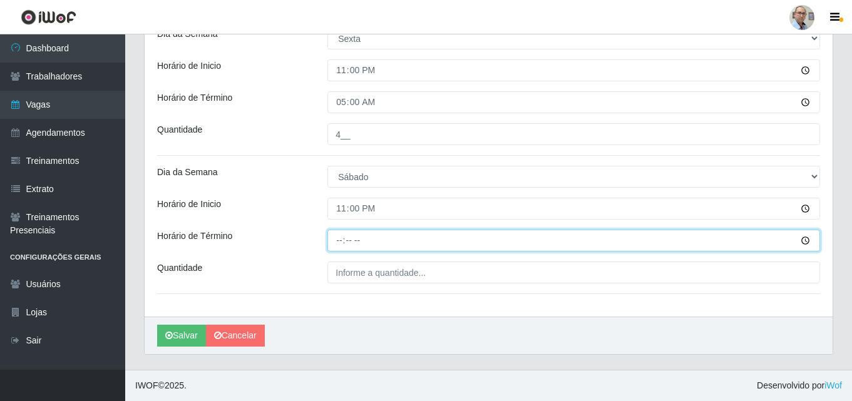
type input "05:00"
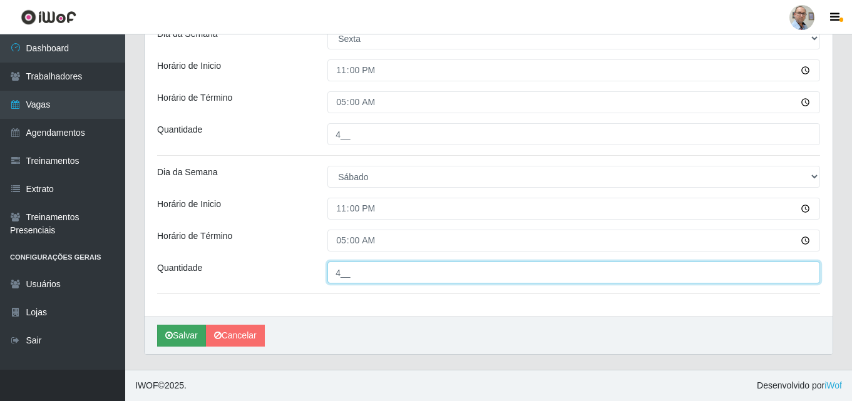
type input "4__"
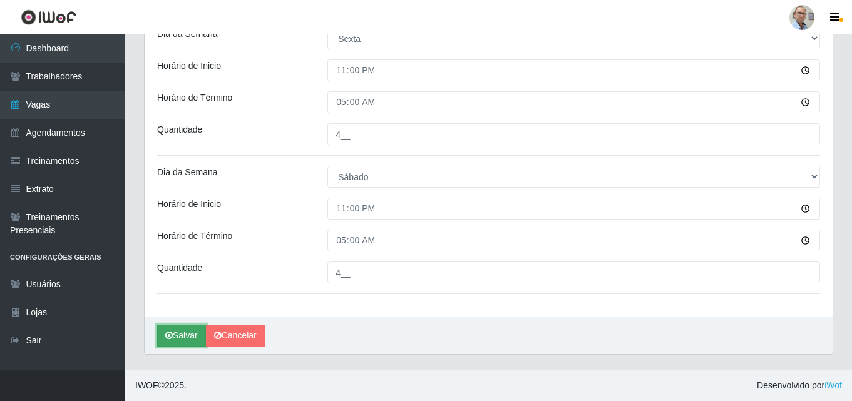
click at [179, 332] on button "Salvar" at bounding box center [181, 336] width 49 height 22
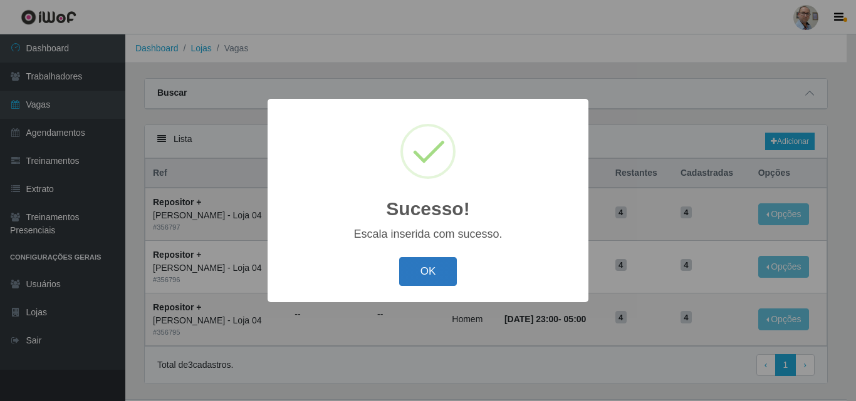
click at [416, 273] on button "OK" at bounding box center [428, 271] width 58 height 29
